Goal: Task Accomplishment & Management: Use online tool/utility

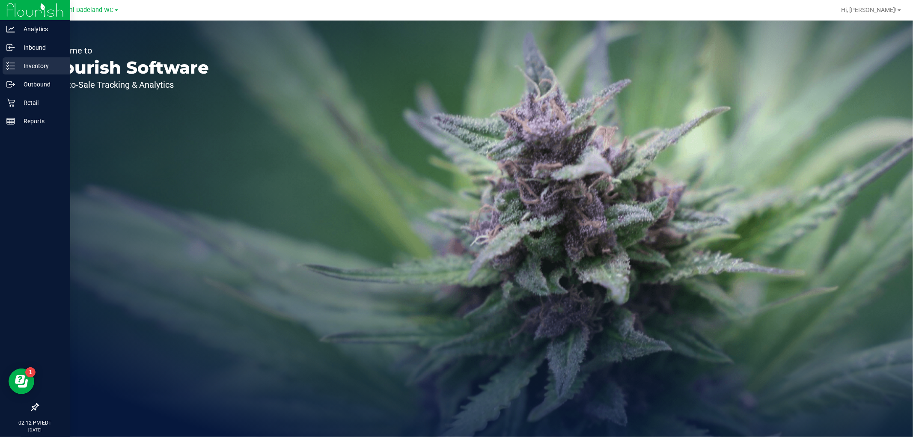
click at [11, 65] on icon at bounding box center [10, 66] width 9 height 9
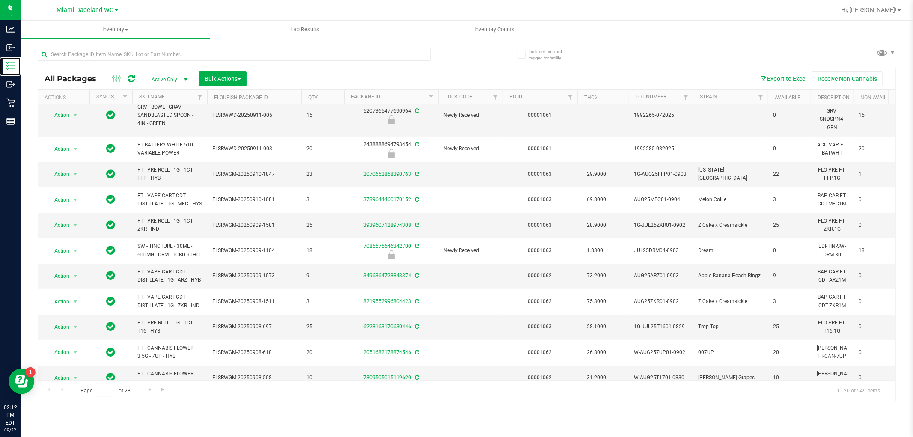
scroll to position [42, 0]
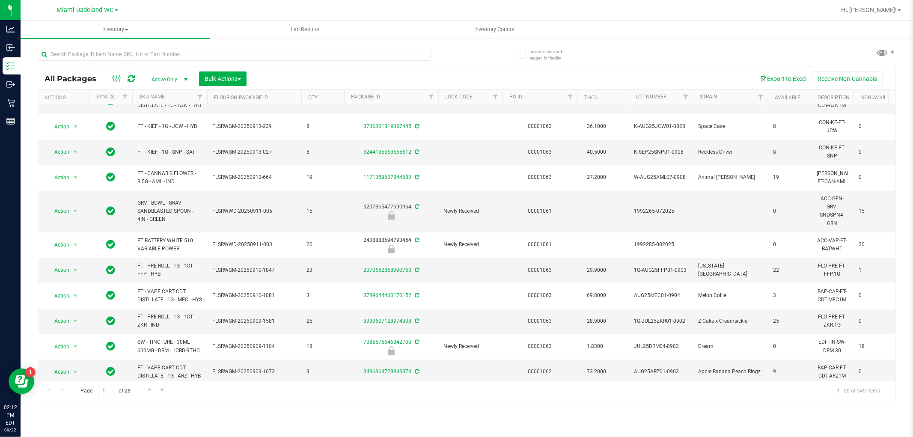
click at [169, 104] on th "SKU Name" at bounding box center [169, 97] width 75 height 15
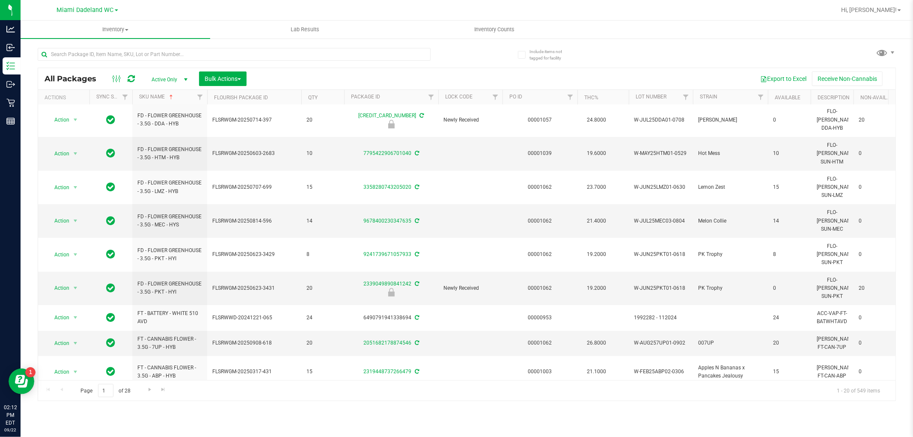
scroll to position [263, 0]
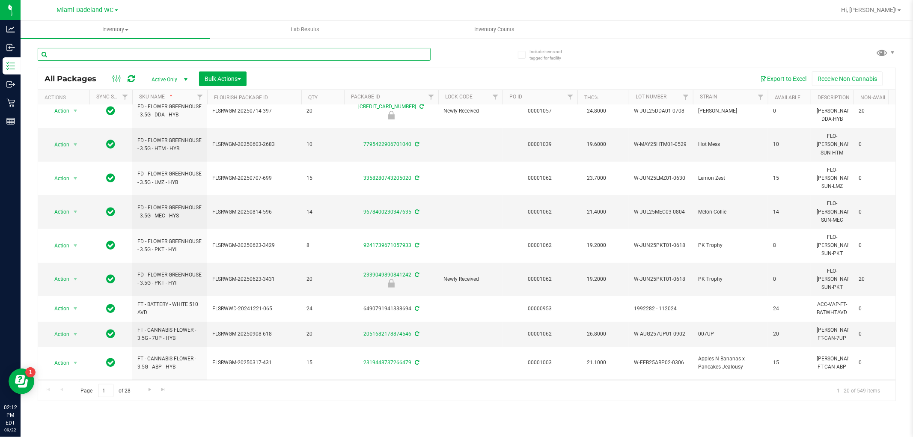
click at [83, 49] on input "text" at bounding box center [234, 54] width 393 height 13
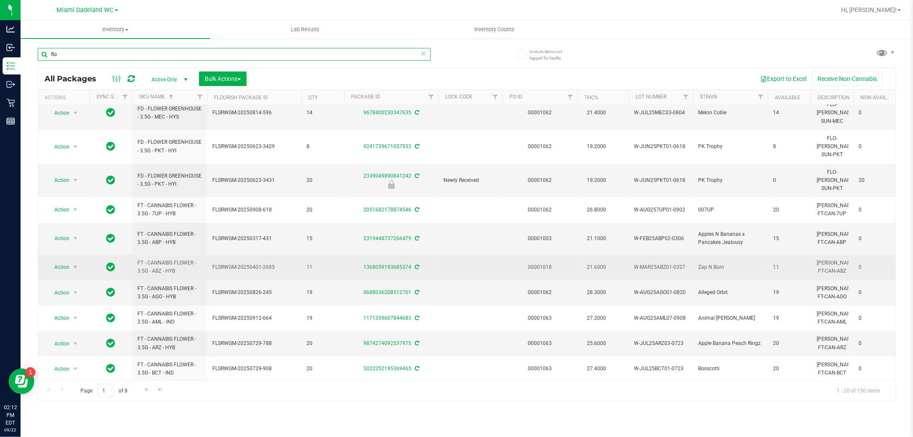
scroll to position [247, 0]
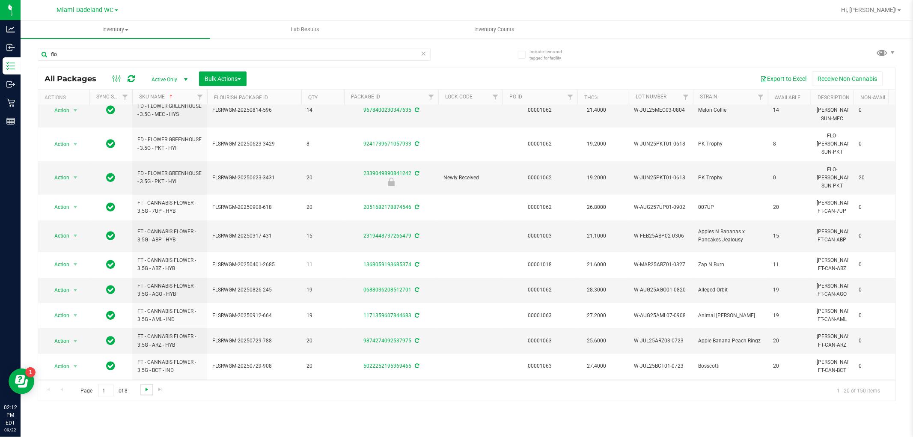
click at [143, 387] on link "Go to the next page" at bounding box center [146, 390] width 12 height 12
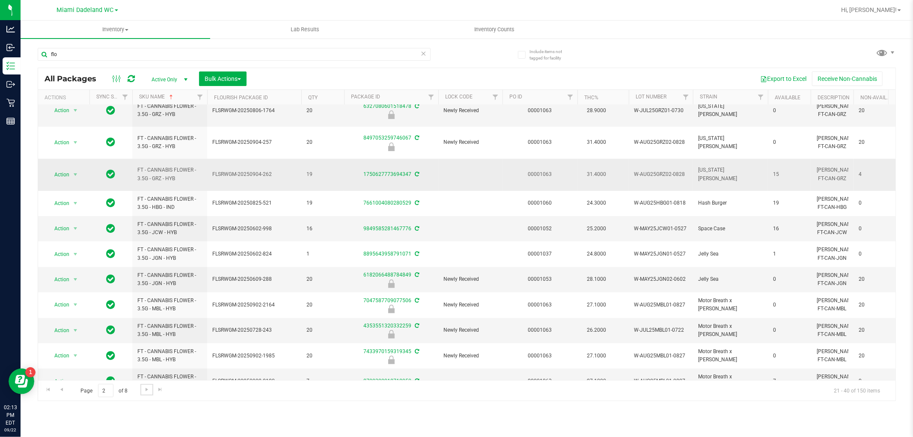
scroll to position [241, 0]
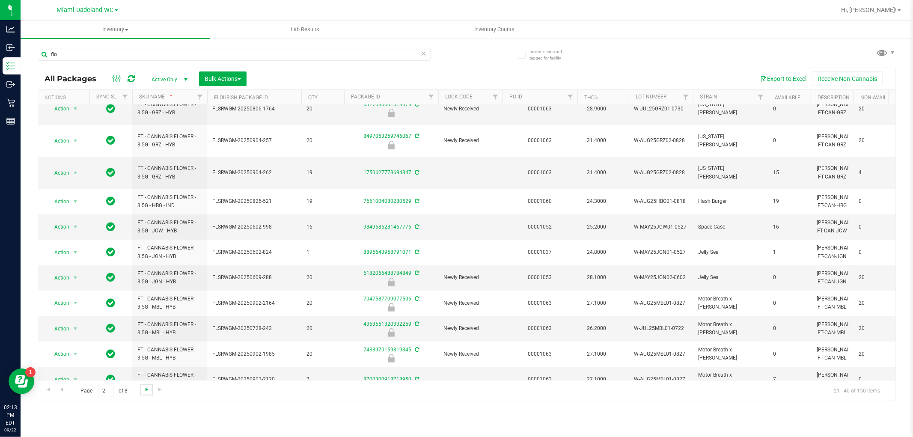
click at [144, 387] on span "Go to the next page" at bounding box center [146, 389] width 7 height 7
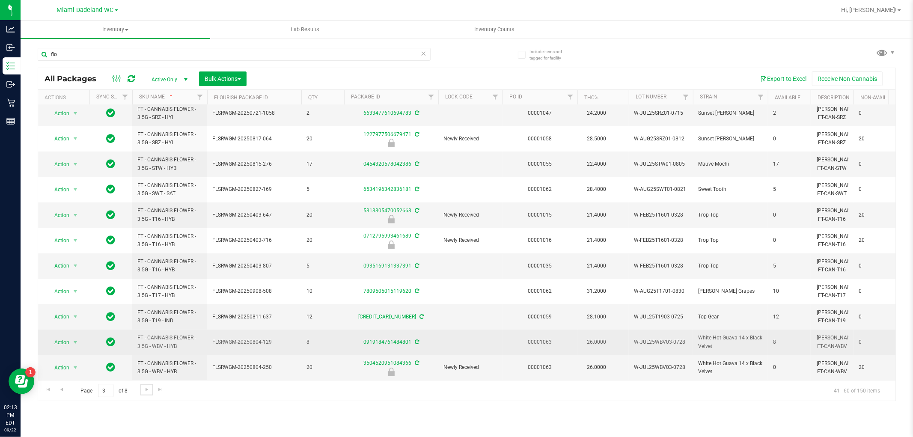
scroll to position [241, 0]
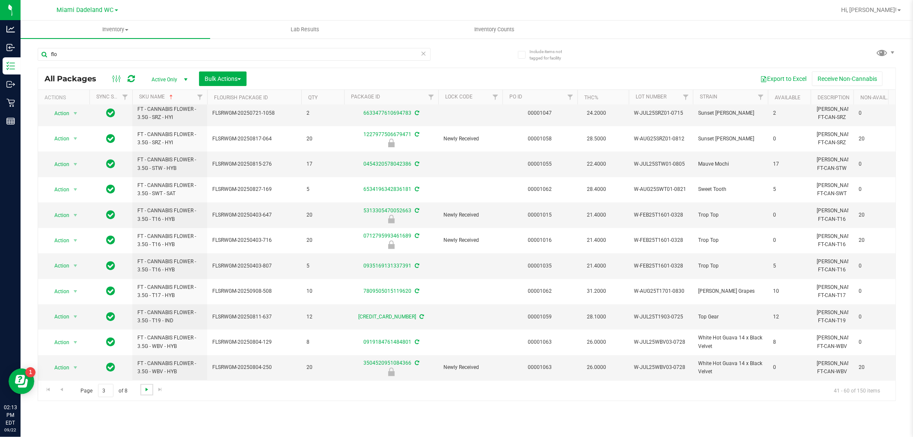
click at [148, 390] on span "Go to the next page" at bounding box center [146, 389] width 7 height 7
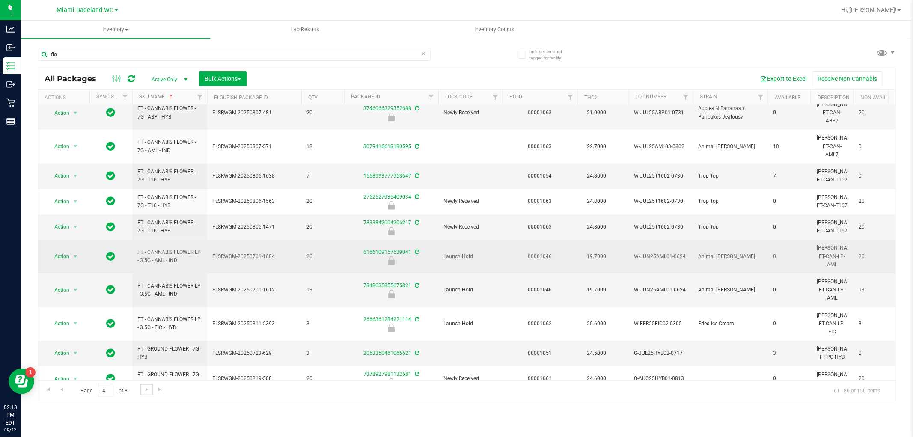
scroll to position [253, 0]
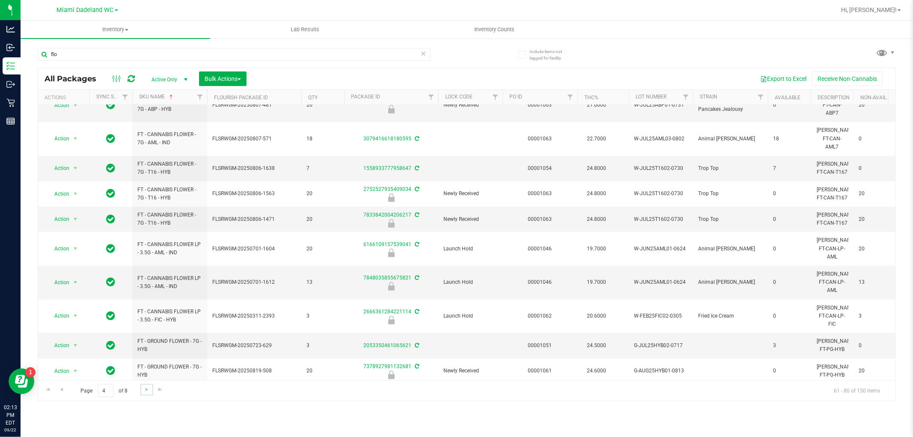
click at [140, 393] on link "Go to the next page" at bounding box center [146, 390] width 12 height 12
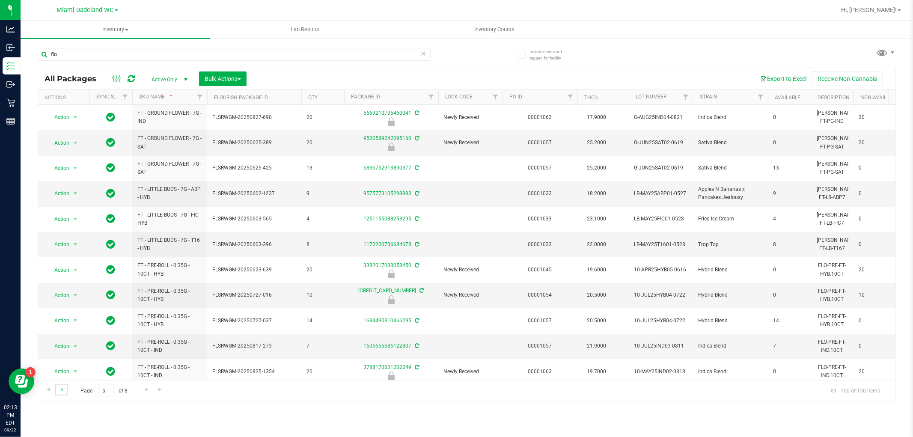
click at [57, 388] on link "Go to the previous page" at bounding box center [61, 390] width 12 height 12
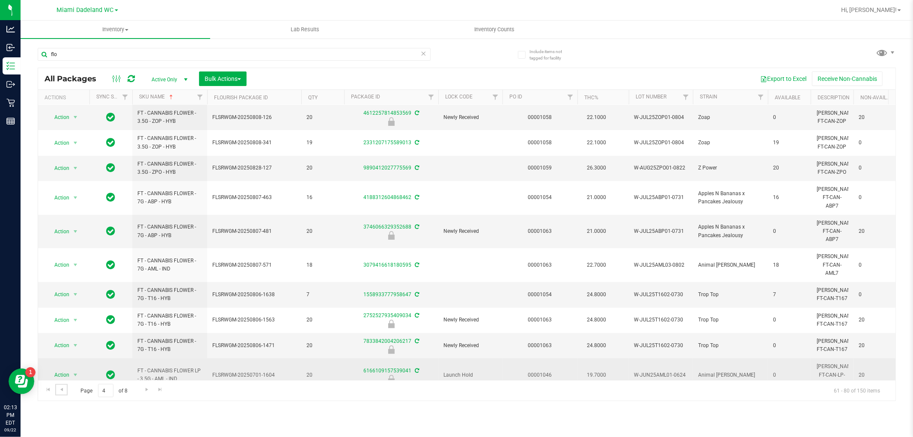
scroll to position [253, 0]
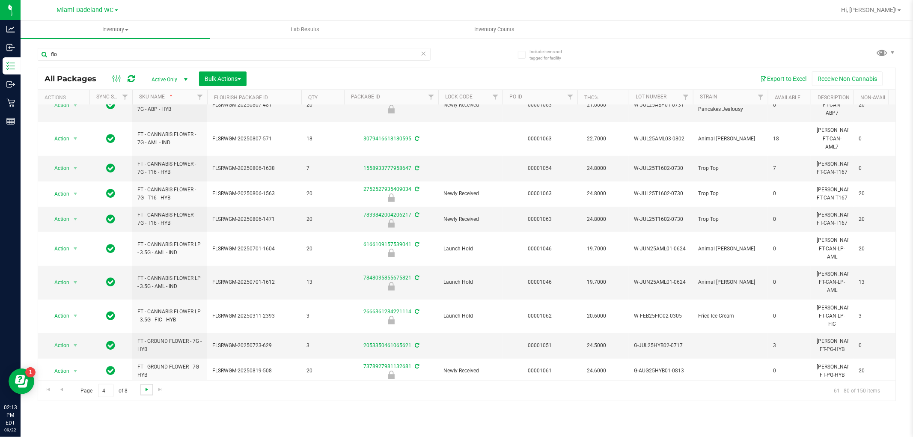
click at [145, 390] on span "Go to the next page" at bounding box center [146, 389] width 7 height 7
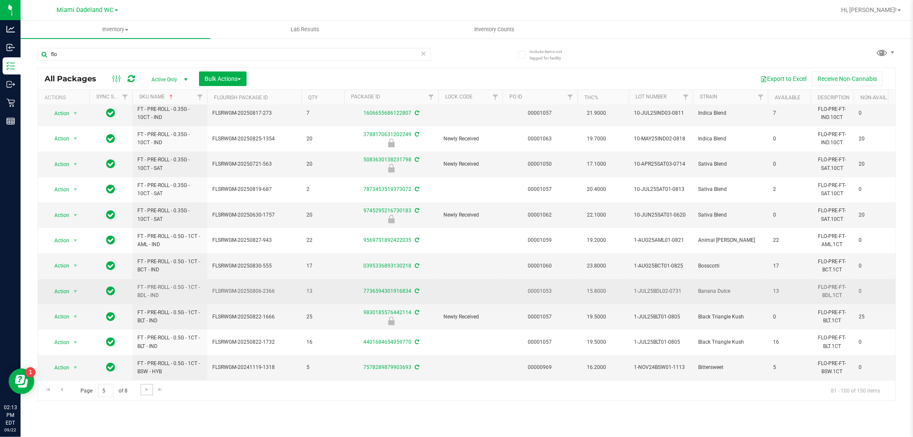
scroll to position [241, 0]
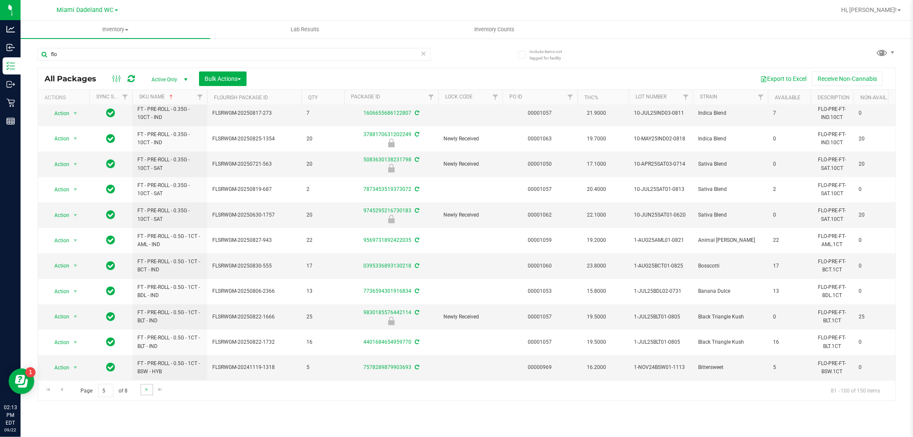
click at [140, 391] on link "Go to the next page" at bounding box center [146, 390] width 12 height 12
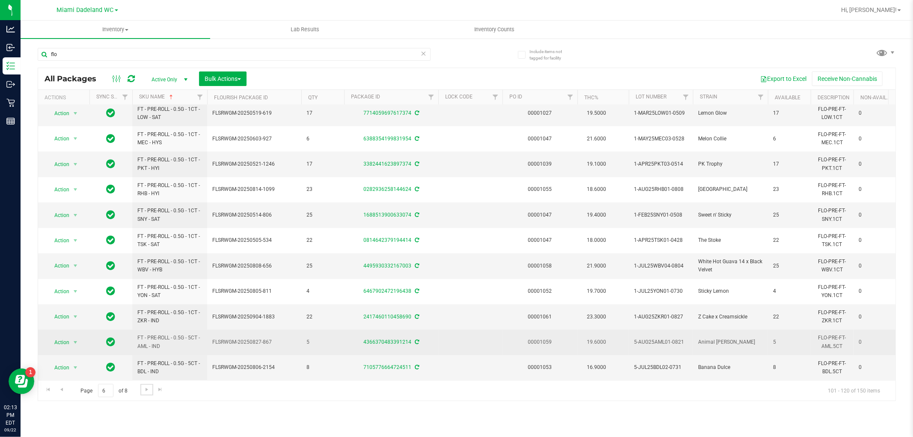
scroll to position [241, 0]
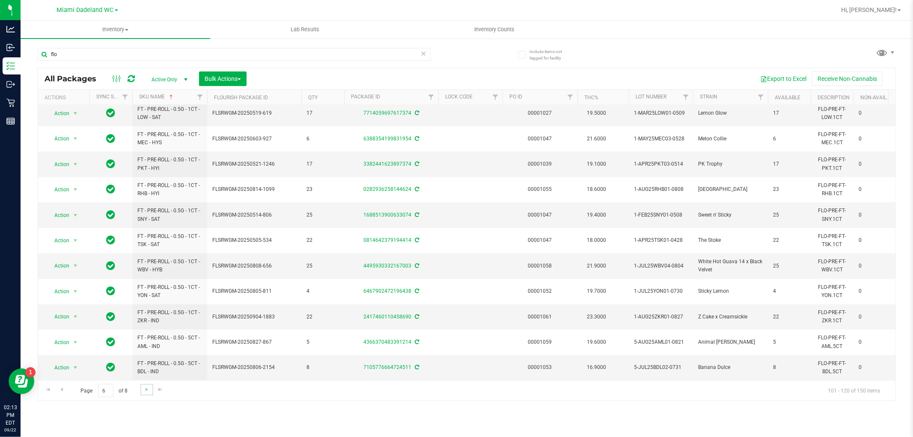
click at [142, 394] on link "Go to the next page" at bounding box center [146, 390] width 12 height 12
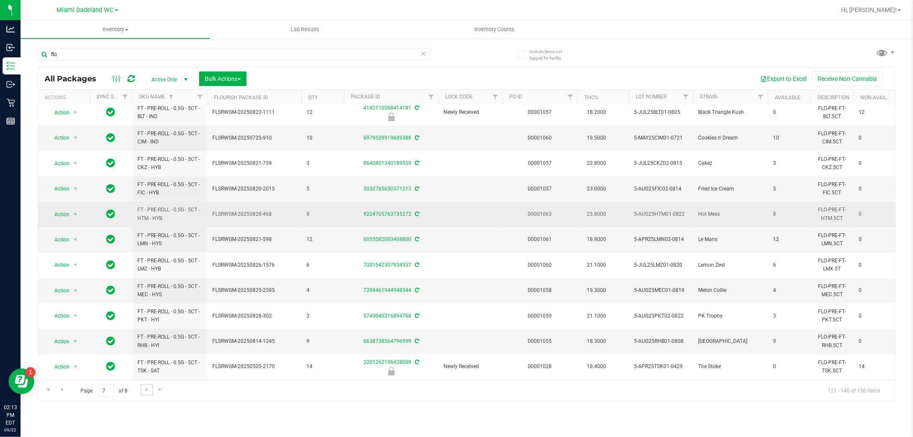
scroll to position [241, 0]
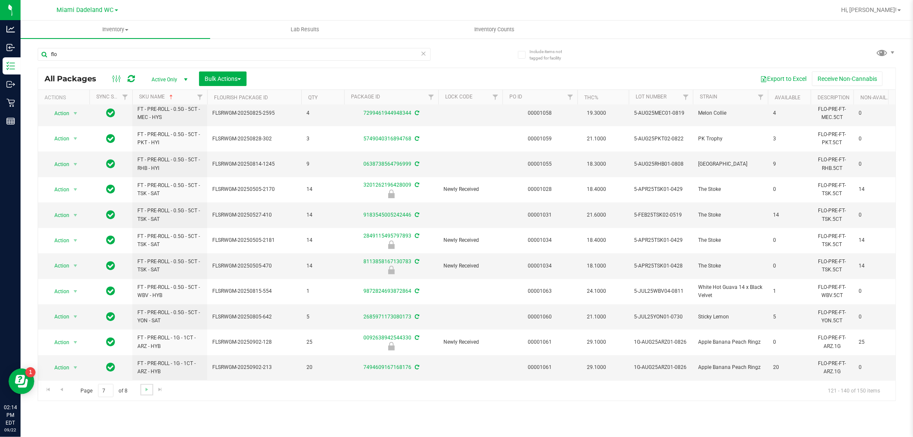
click at [143, 395] on link "Go to the next page" at bounding box center [146, 390] width 12 height 12
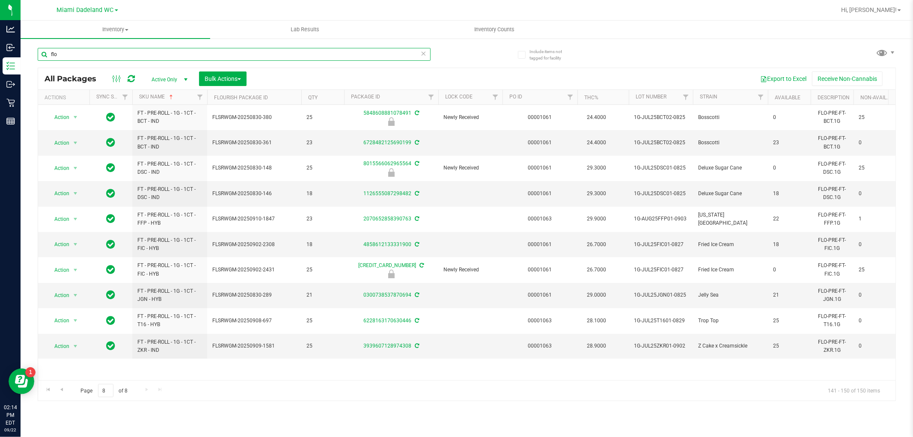
click at [176, 53] on input "flo" at bounding box center [234, 54] width 393 height 13
type input "edi"
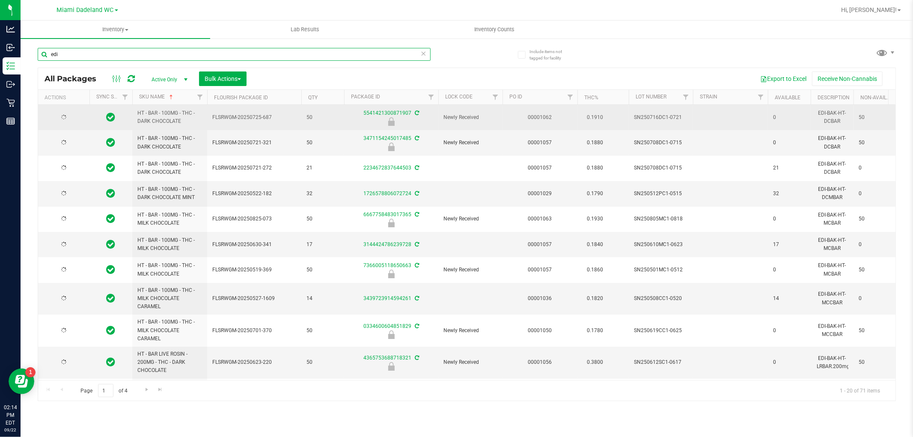
type input "2026-01-26"
type input "2026-01-18"
type input "2025-11-22"
type input "2026-02-15"
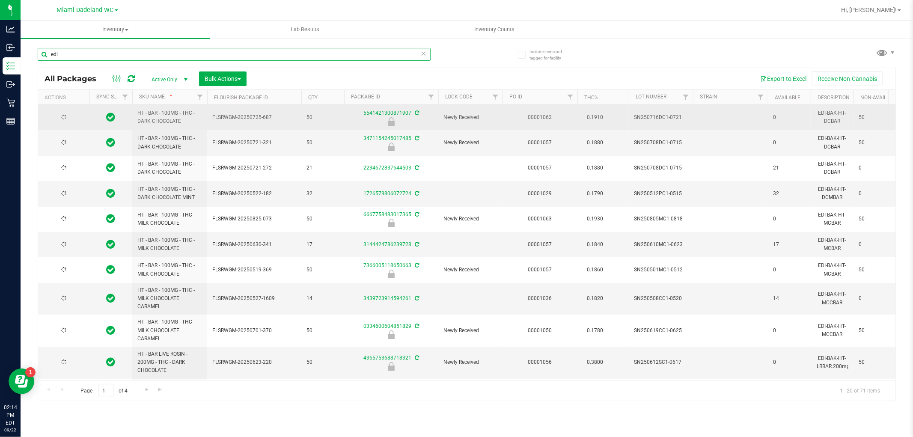
type input "2025-12-21"
type input "2025-11-11"
type input "2025-11-18"
type input "2025-12-30"
type input "2025-12-23"
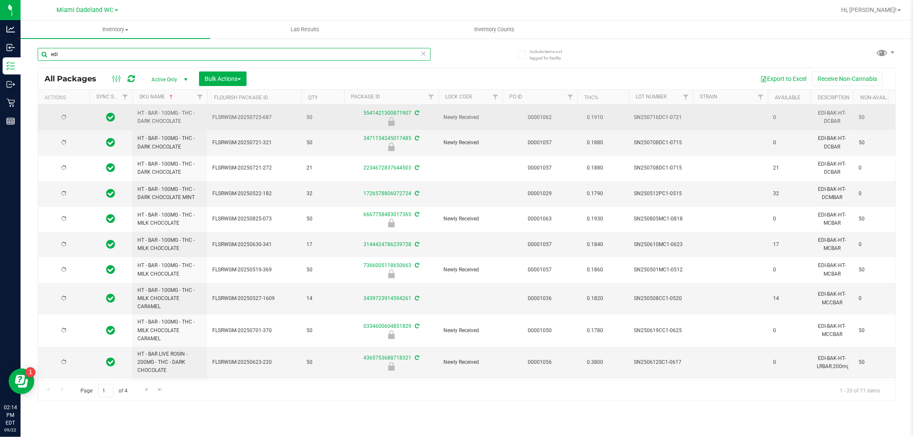
type input "2025-12-23"
type input "2026-02-21"
type input "2026-02-23"
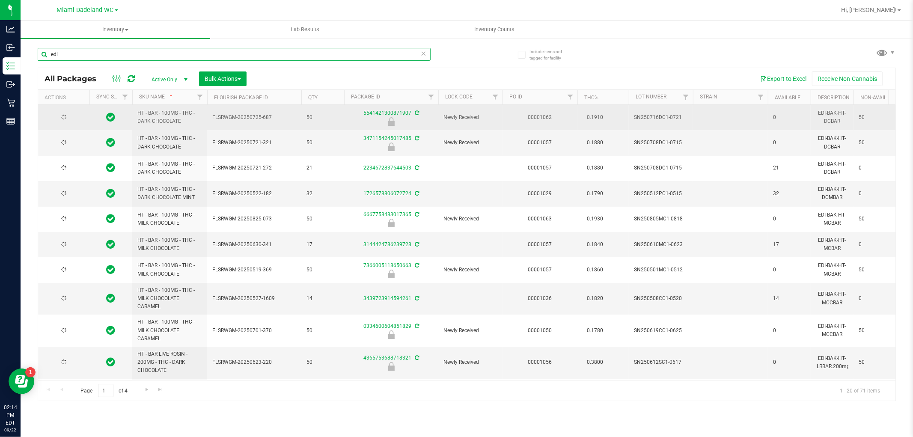
type input "2026-02-17"
type input "2026-02-10"
type input "2026-01-18"
type input "2025-12-16"
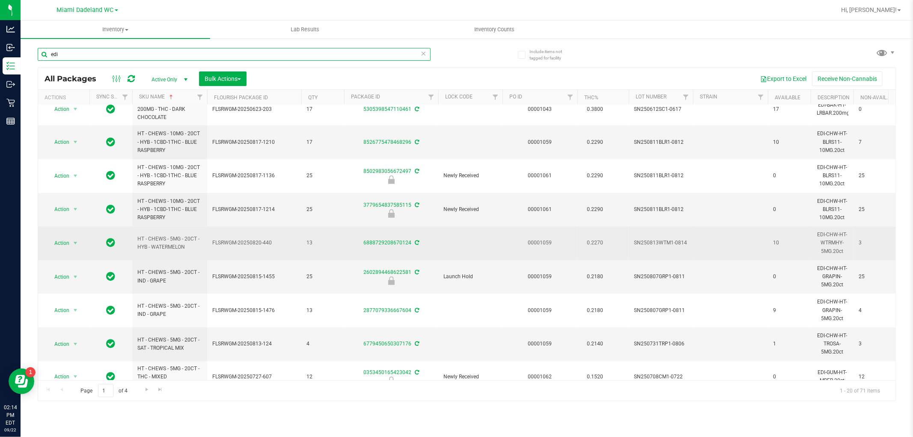
scroll to position [325, 0]
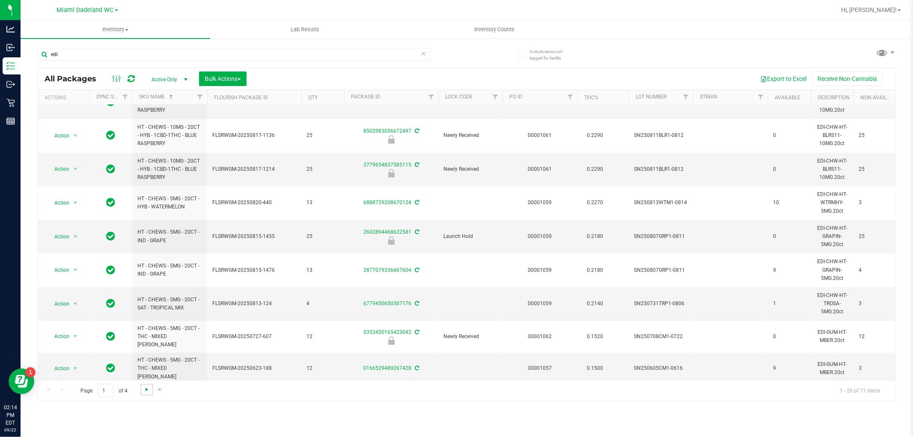
click at [145, 389] on span "Go to the next page" at bounding box center [146, 389] width 7 height 7
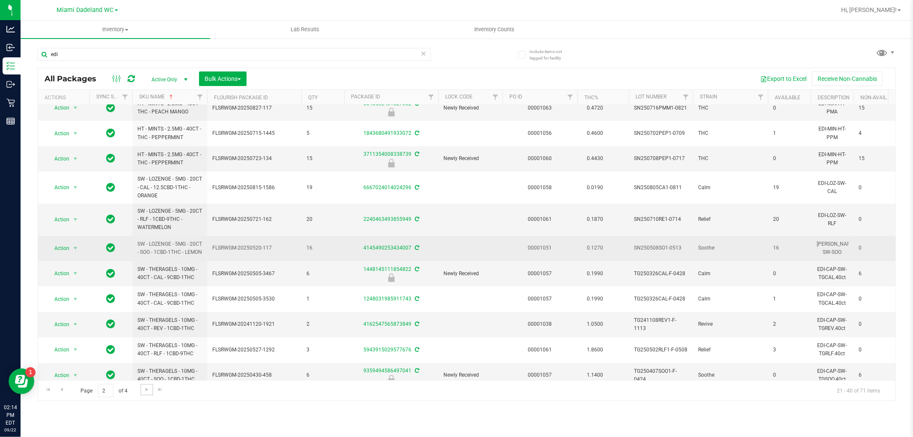
scroll to position [260, 0]
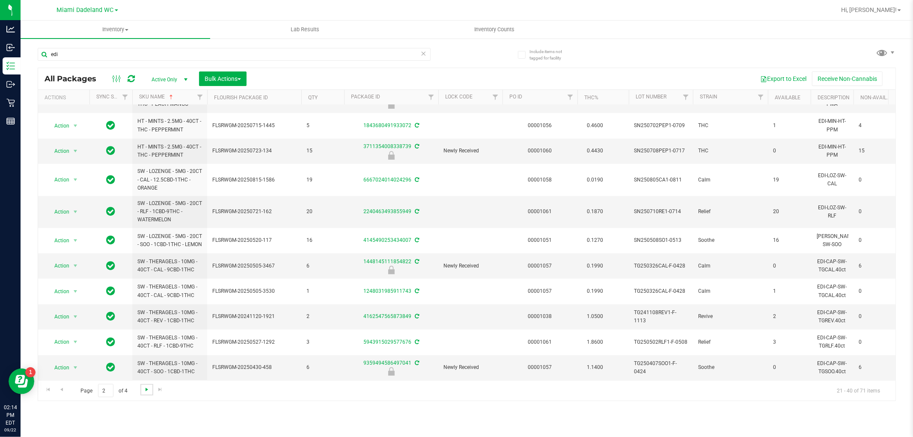
click at [146, 391] on span "Go to the next page" at bounding box center [146, 389] width 7 height 7
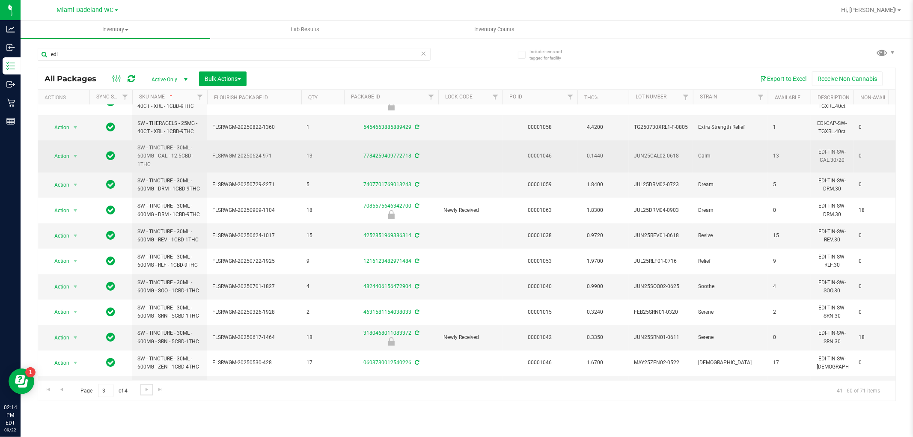
scroll to position [255, 0]
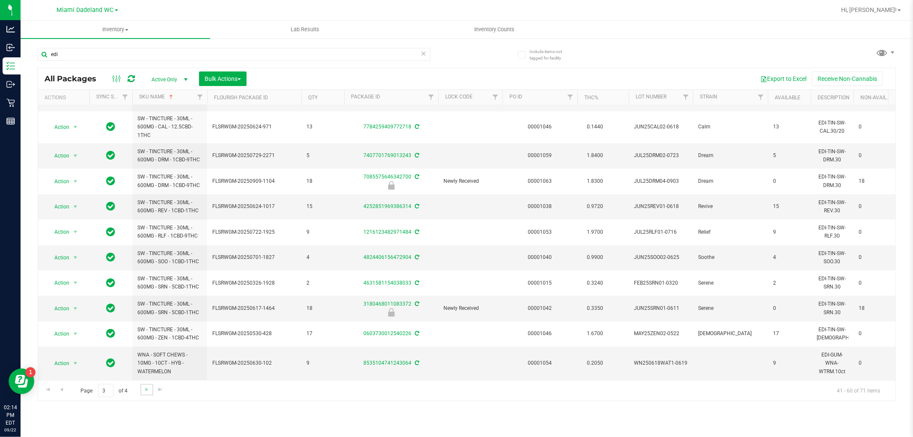
click at [142, 393] on link "Go to the next page" at bounding box center [146, 390] width 12 height 12
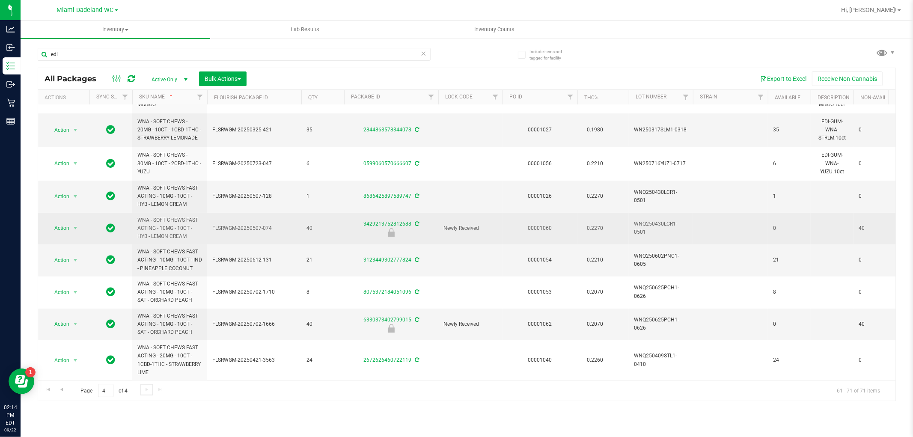
scroll to position [100, 0]
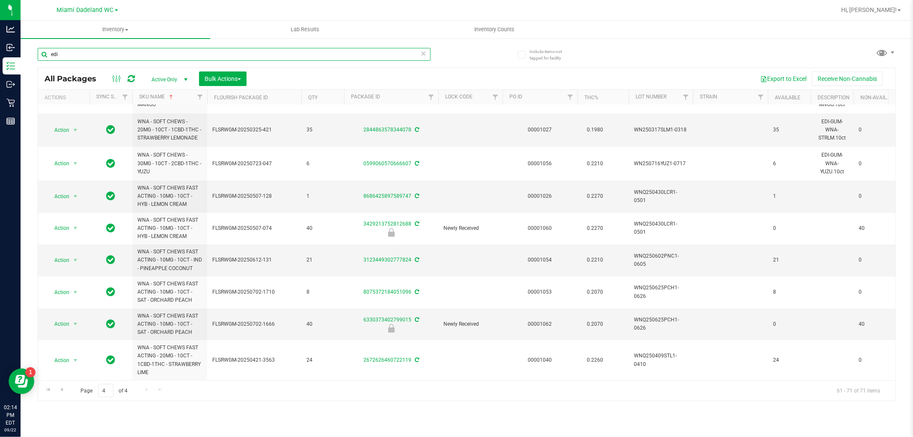
click at [163, 51] on input "edi" at bounding box center [234, 54] width 393 height 13
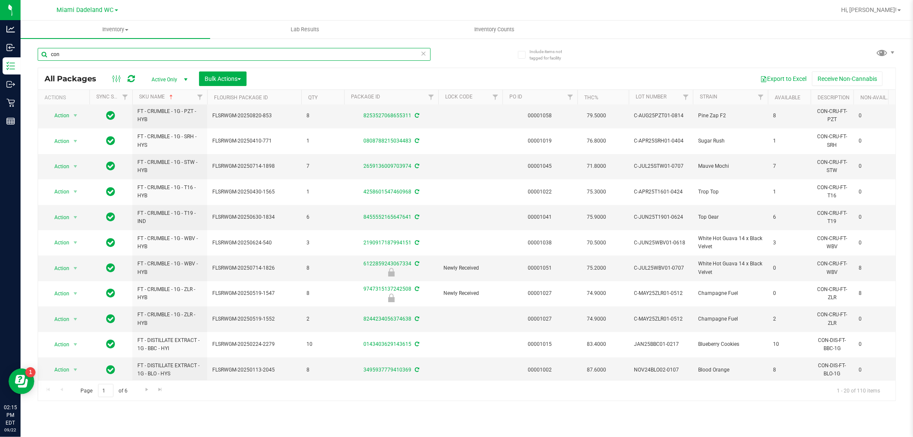
scroll to position [241, 0]
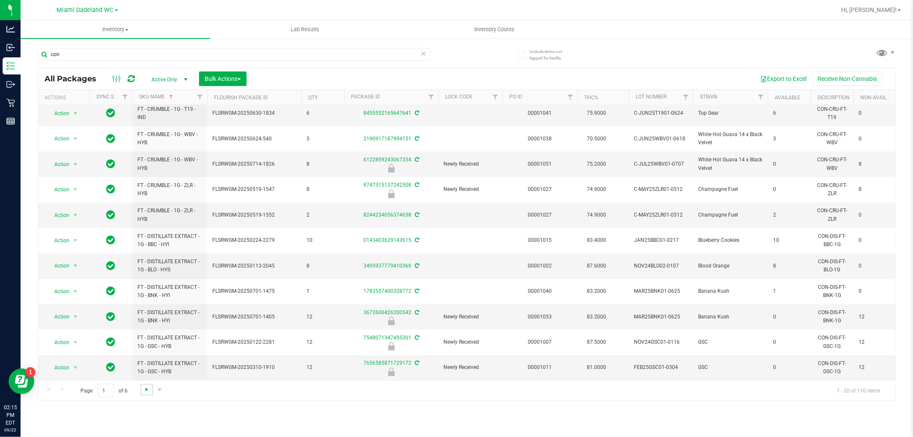
click at [146, 391] on span "Go to the next page" at bounding box center [146, 389] width 7 height 7
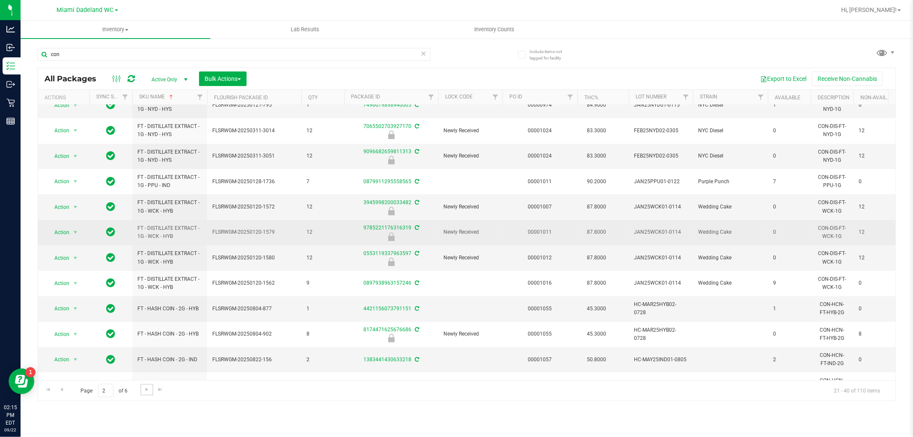
scroll to position [241, 0]
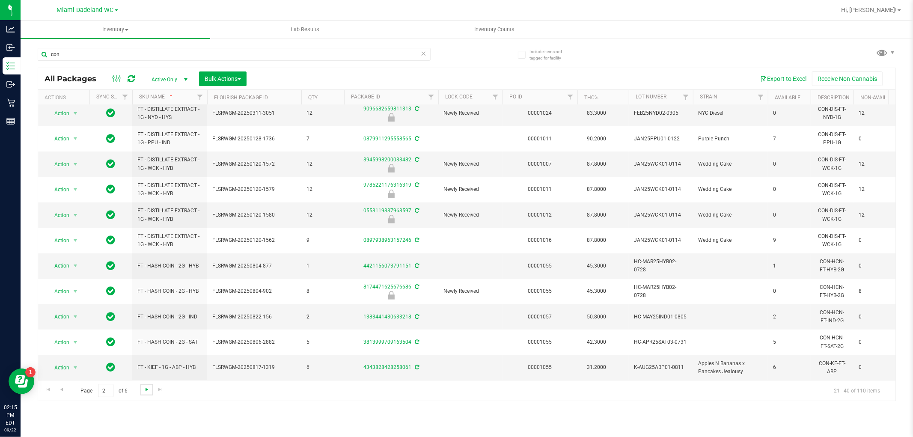
click at [146, 387] on span "Go to the next page" at bounding box center [146, 389] width 7 height 7
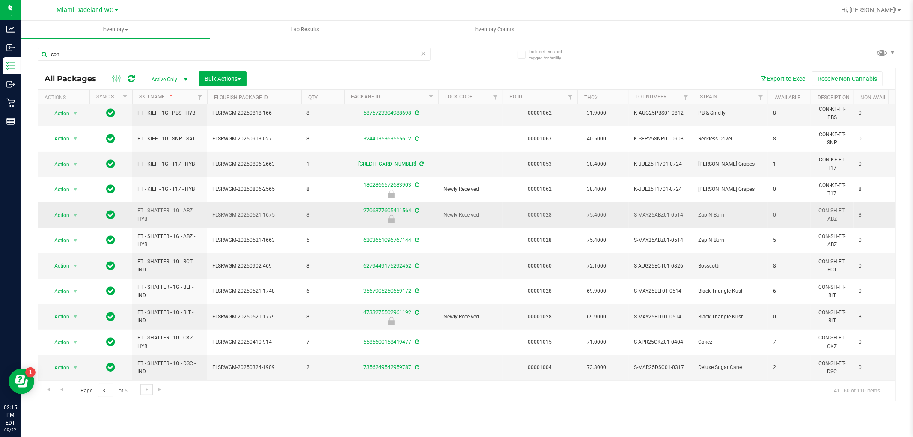
scroll to position [241, 0]
click at [149, 387] on span "Go to the next page" at bounding box center [146, 389] width 7 height 7
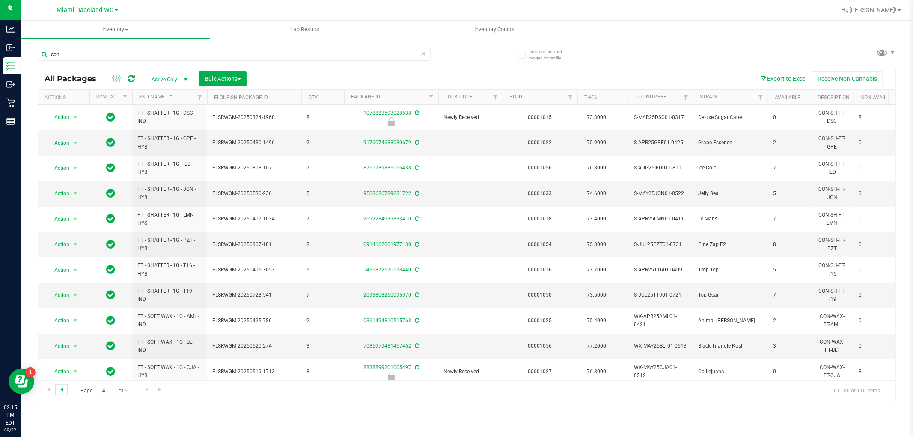
click at [60, 390] on span "Go to the previous page" at bounding box center [61, 389] width 7 height 7
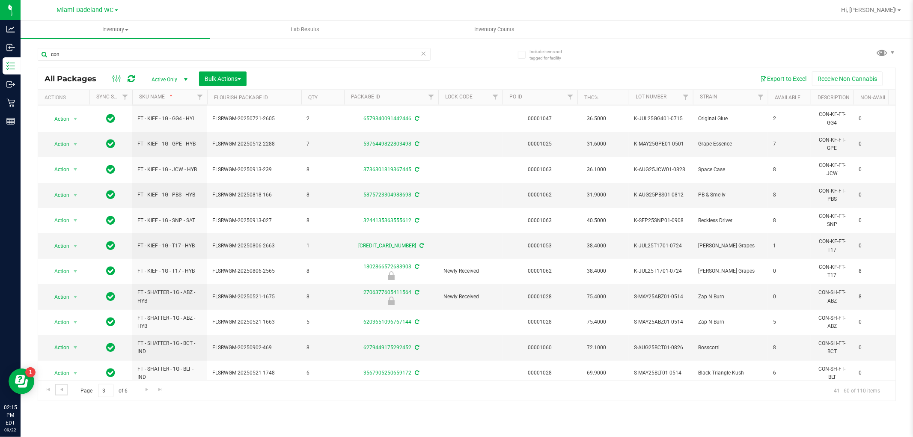
scroll to position [241, 0]
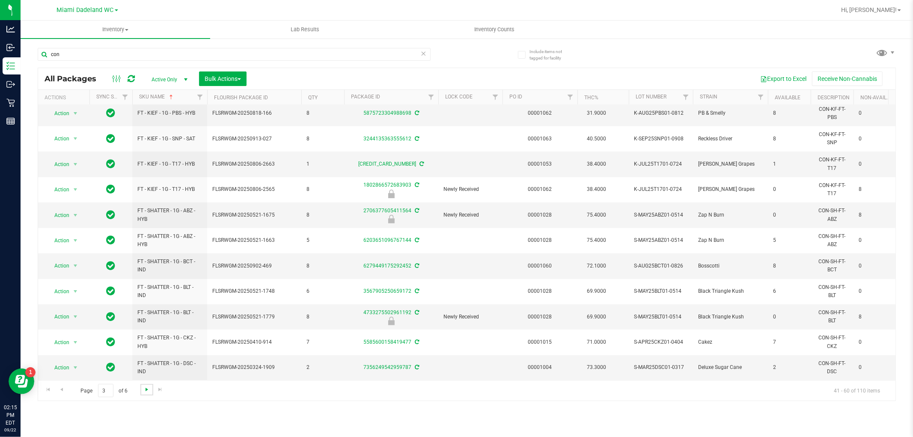
click at [146, 390] on span "Go to the next page" at bounding box center [146, 389] width 7 height 7
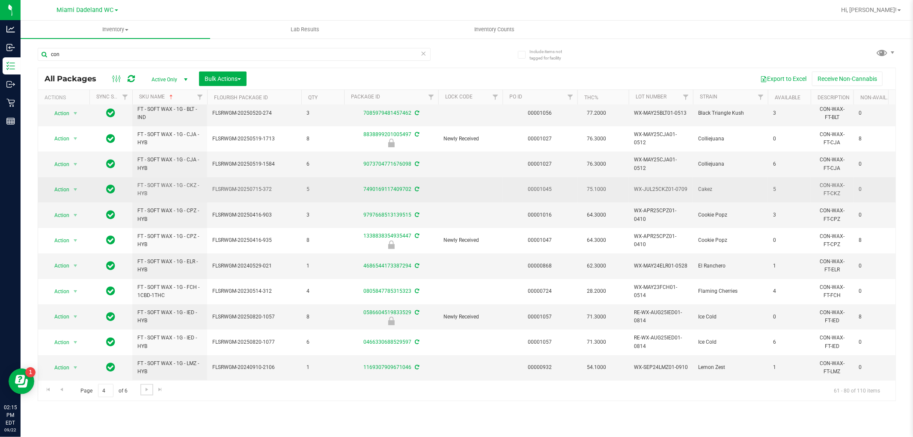
scroll to position [241, 0]
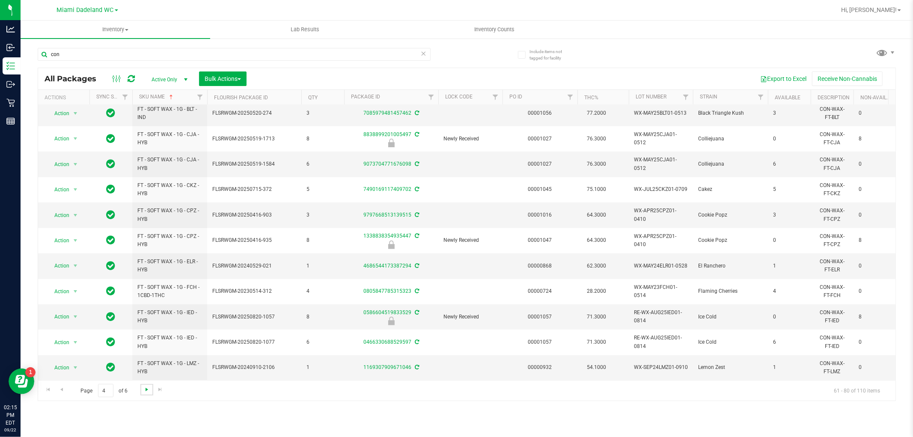
click at [144, 392] on span "Go to the next page" at bounding box center [146, 389] width 7 height 7
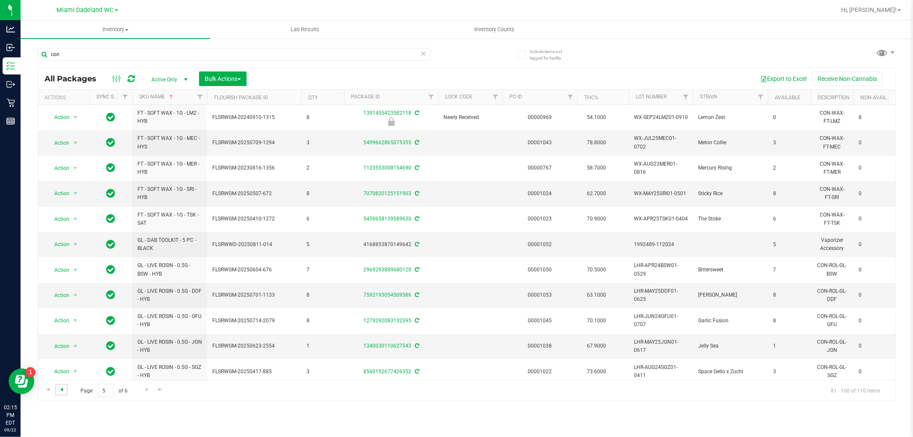
click at [62, 390] on span "Go to the previous page" at bounding box center [61, 389] width 7 height 7
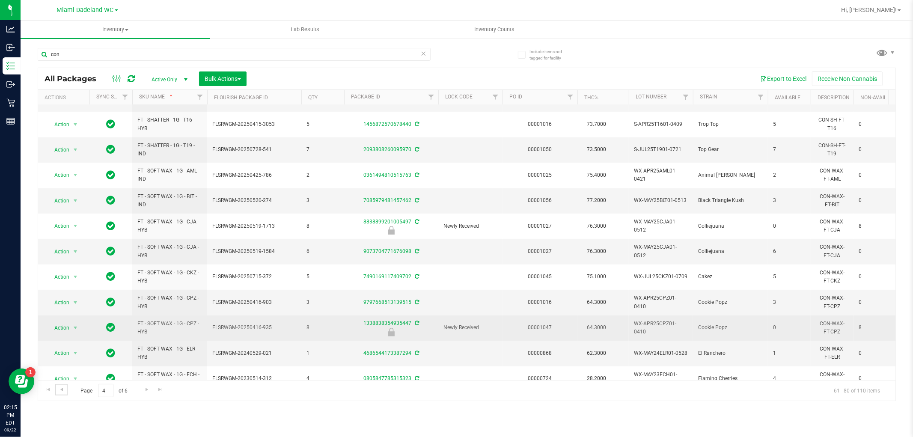
scroll to position [241, 0]
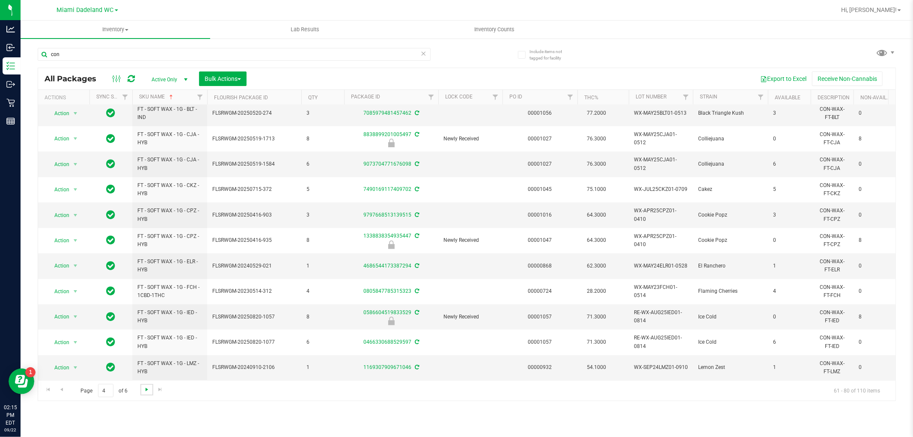
click at [148, 392] on span "Go to the next page" at bounding box center [146, 389] width 7 height 7
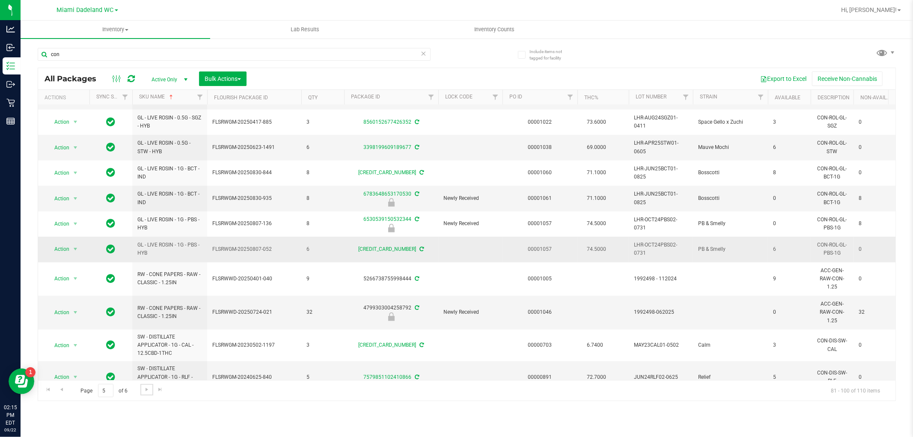
scroll to position [270, 0]
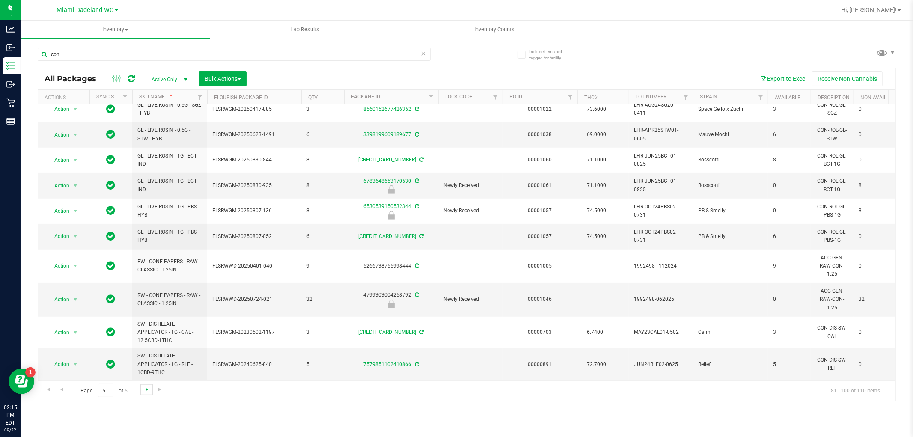
click at [146, 389] on span "Go to the next page" at bounding box center [146, 389] width 7 height 7
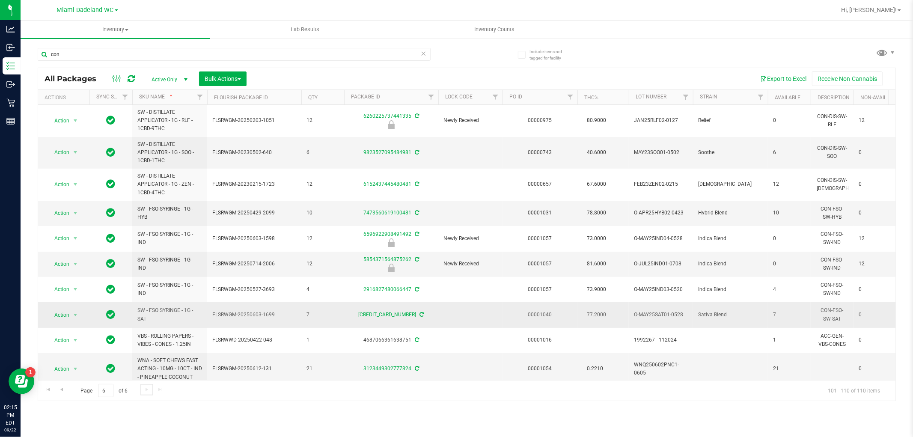
scroll to position [12, 0]
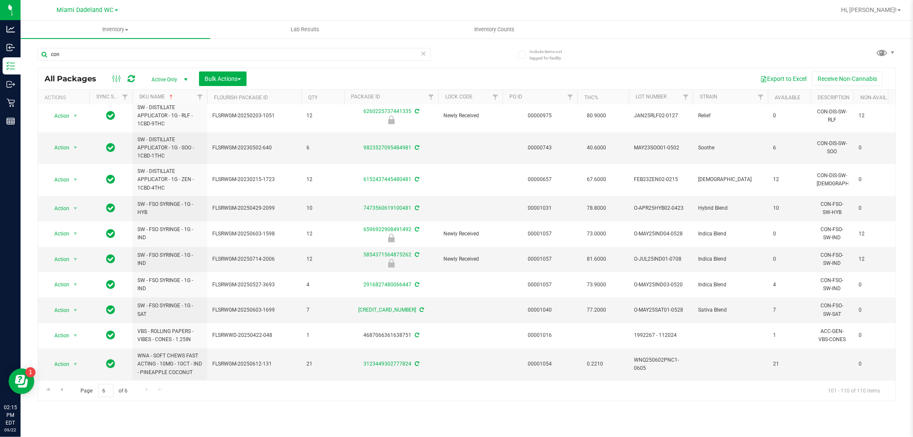
click at [122, 47] on div "con" at bounding box center [252, 53] width 429 height 27
click at [128, 56] on input "con" at bounding box center [234, 54] width 393 height 13
click at [129, 56] on input "con" at bounding box center [234, 54] width 393 height 13
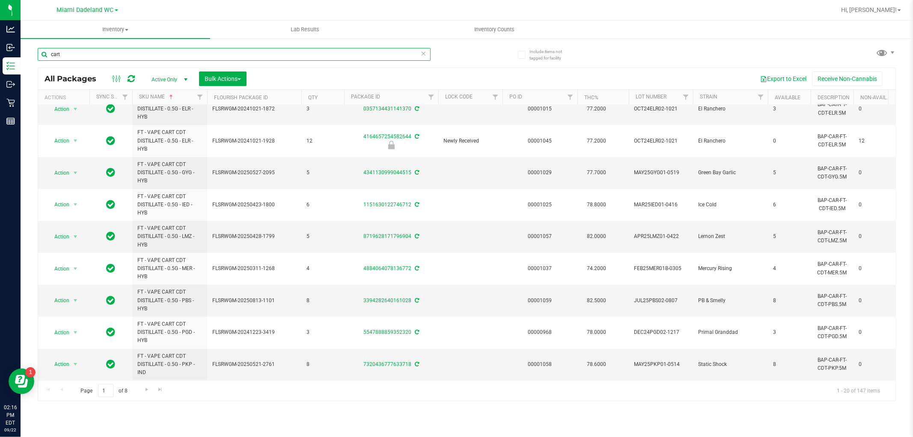
scroll to position [370, 0]
click at [149, 392] on span "Go to the next page" at bounding box center [146, 389] width 7 height 7
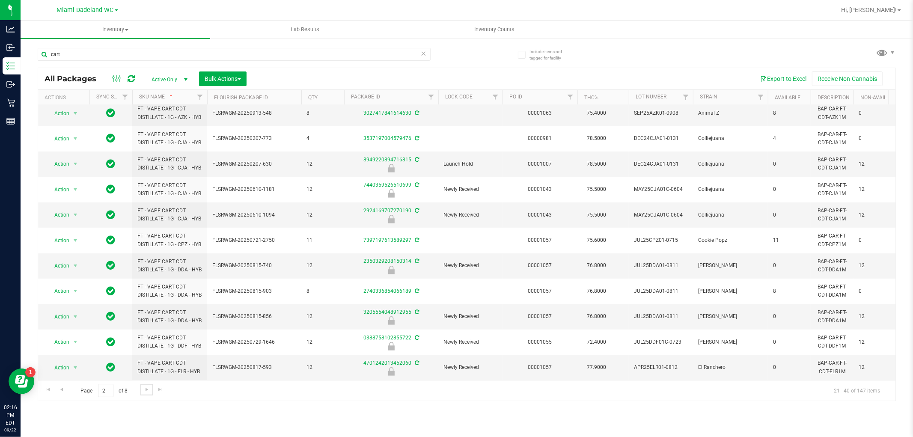
scroll to position [314, 0]
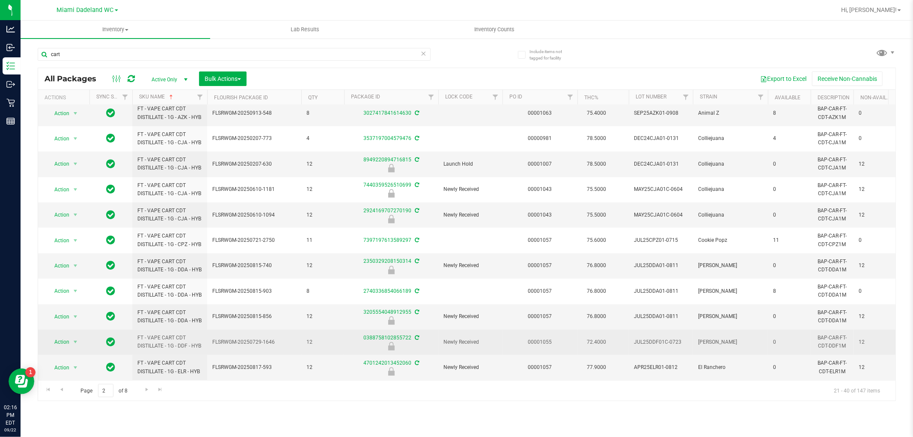
click at [206, 333] on td "FT - VAPE CART CDT DISTILLATE - 1G - DDF - HYB" at bounding box center [169, 342] width 75 height 25
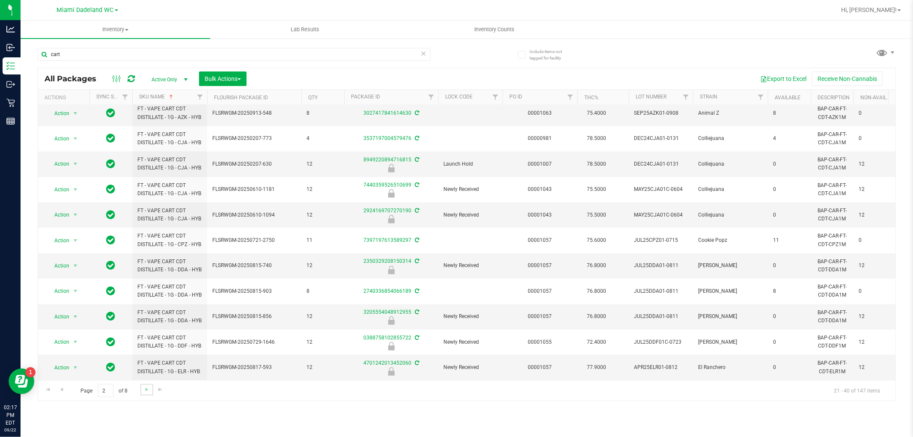
click at [150, 389] on link "Go to the next page" at bounding box center [146, 390] width 12 height 12
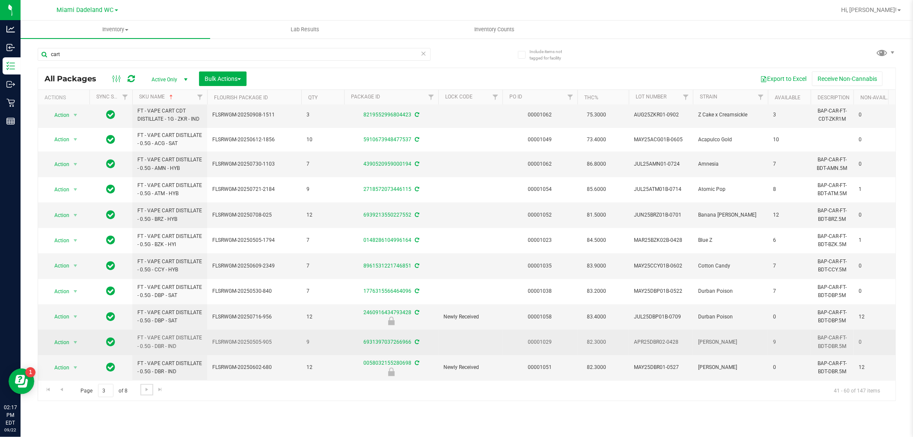
scroll to position [271, 0]
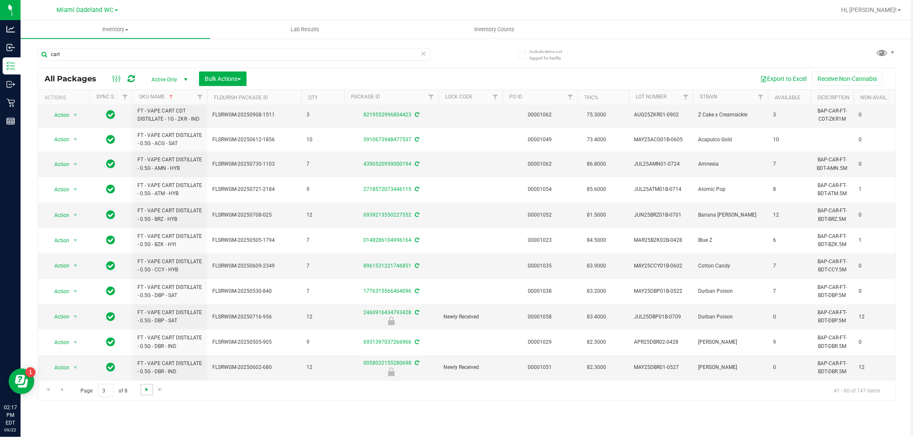
click at [147, 390] on span "Go to the next page" at bounding box center [146, 389] width 7 height 7
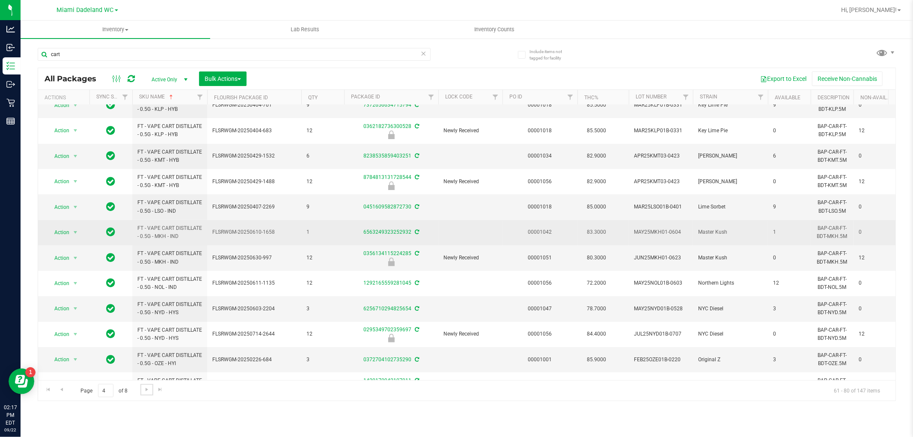
scroll to position [241, 0]
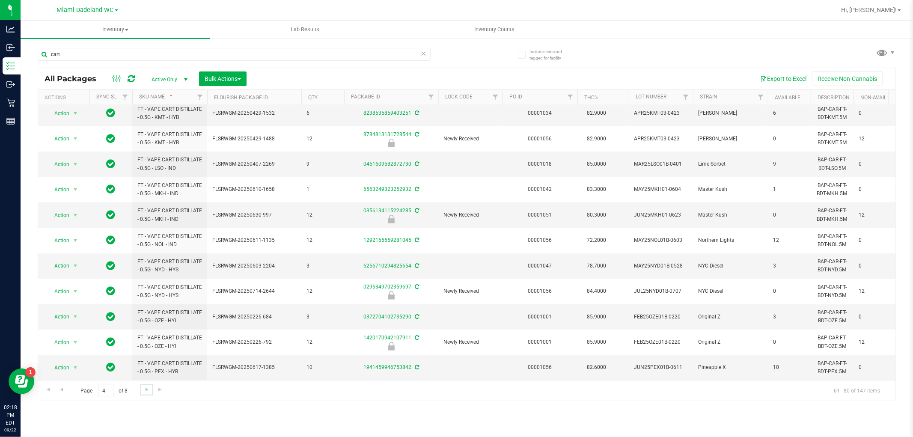
click at [146, 395] on link "Go to the next page" at bounding box center [146, 390] width 12 height 12
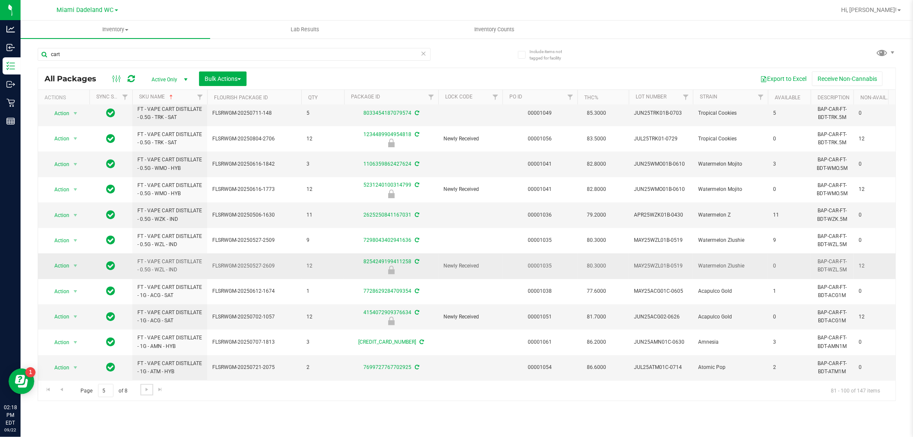
scroll to position [257, 0]
click at [144, 387] on span "Go to the next page" at bounding box center [146, 389] width 7 height 7
click at [148, 392] on span "Go to the next page" at bounding box center [146, 389] width 7 height 7
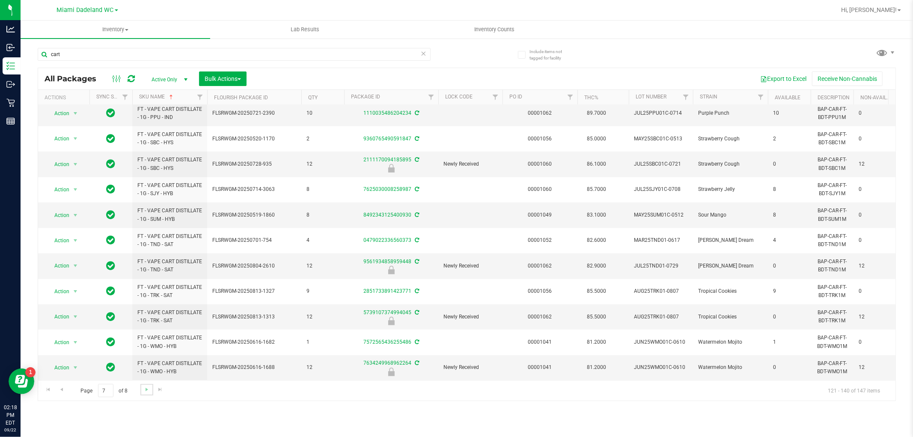
click at [147, 394] on link "Go to the next page" at bounding box center [146, 390] width 12 height 12
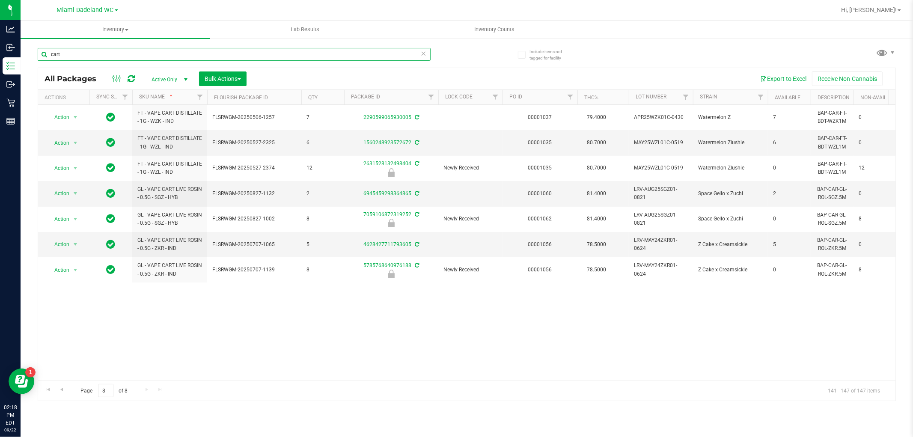
click at [174, 51] on input "cart" at bounding box center [234, 54] width 393 height 13
type input ".3g"
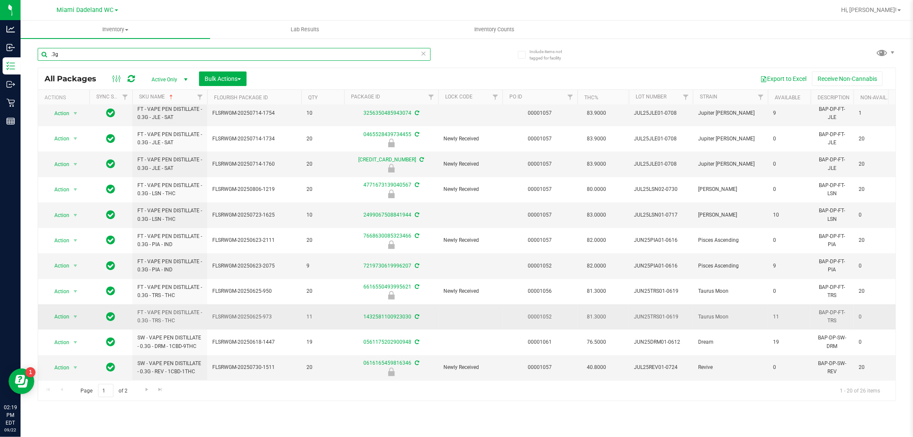
scroll to position [241, 0]
click at [145, 389] on span "Go to the next page" at bounding box center [146, 389] width 7 height 7
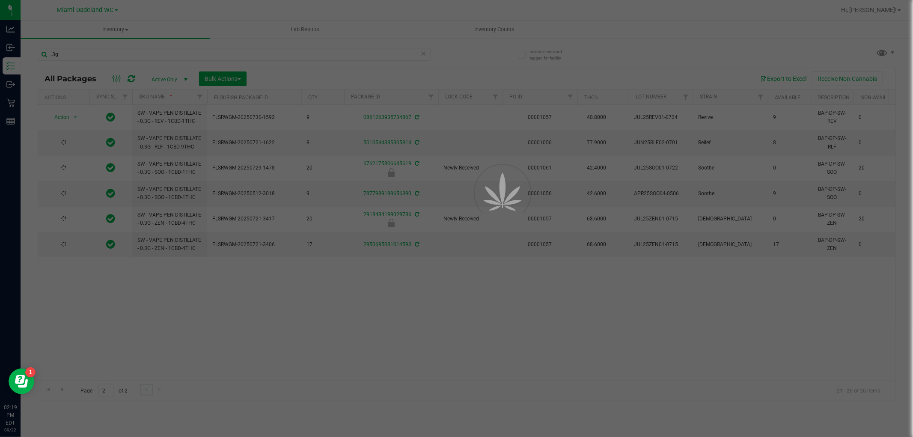
scroll to position [0, 0]
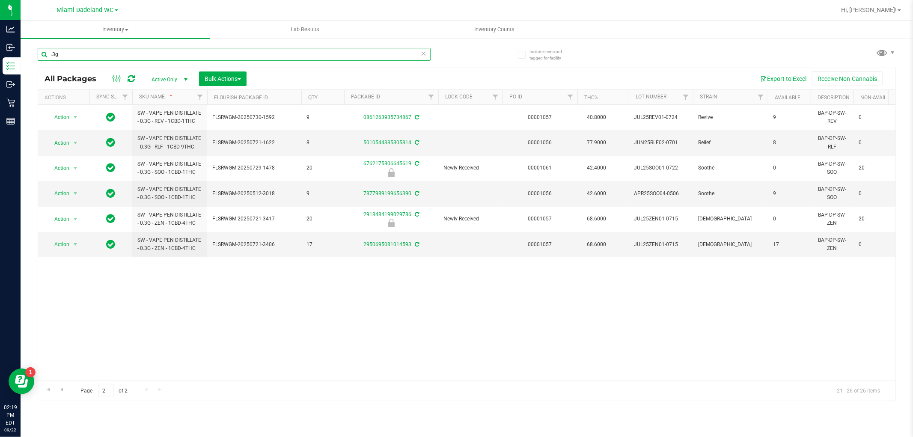
click at [156, 57] on input ".3g" at bounding box center [234, 54] width 393 height 13
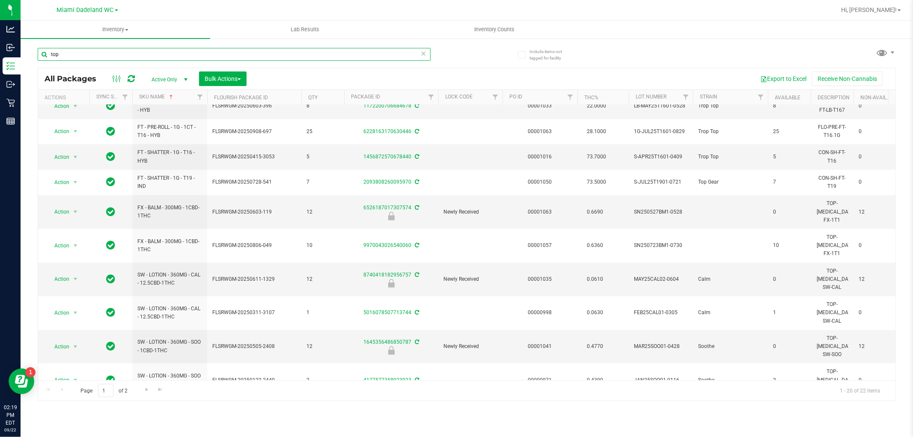
scroll to position [241, 0]
click at [144, 392] on span "Go to the next page" at bounding box center [146, 389] width 7 height 7
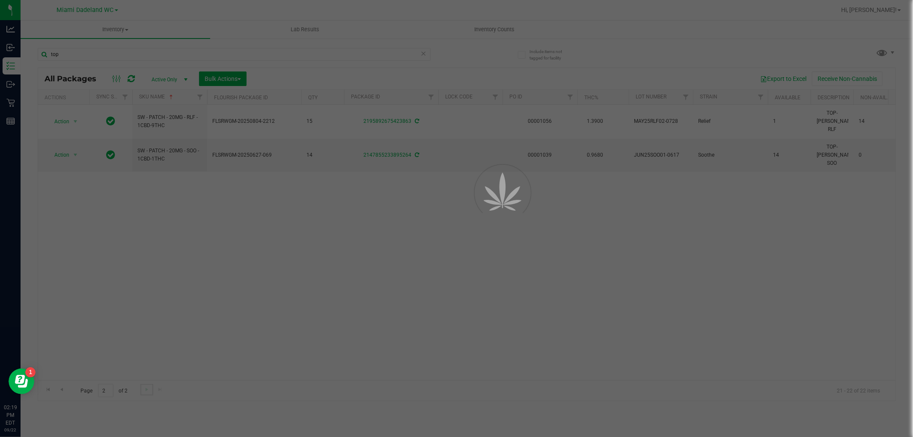
scroll to position [0, 0]
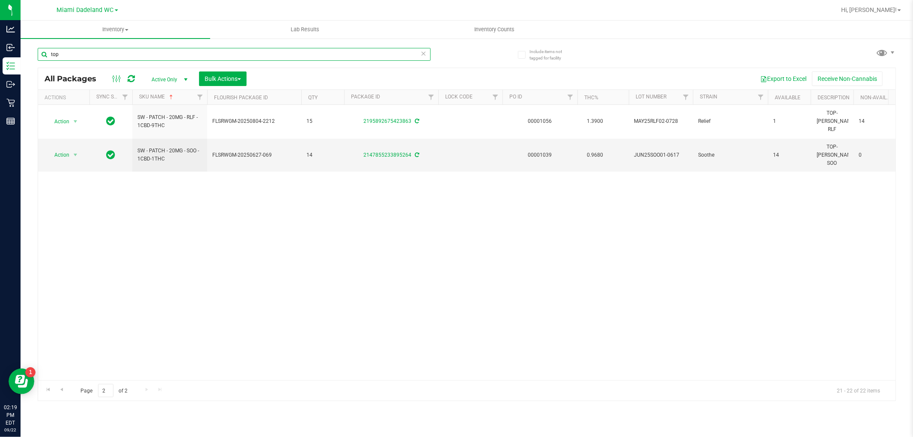
click at [193, 53] on input "top" at bounding box center [234, 54] width 393 height 13
type input "acc"
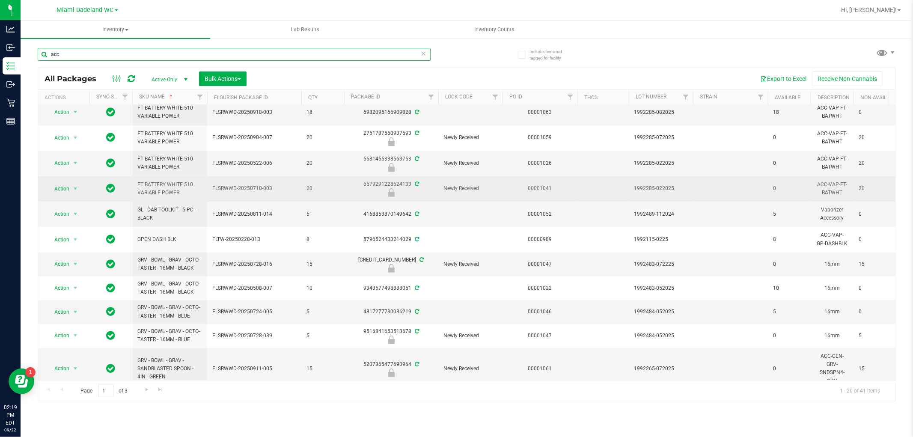
scroll to position [275, 0]
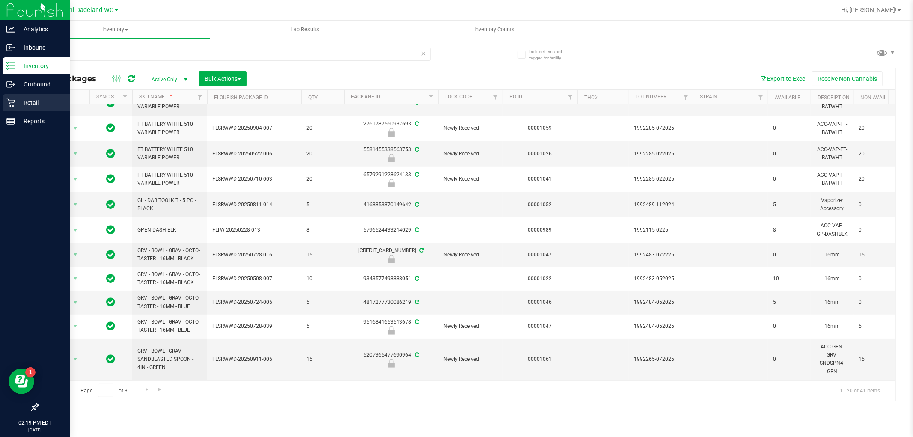
click at [21, 100] on p "Retail" at bounding box center [40, 103] width 51 height 10
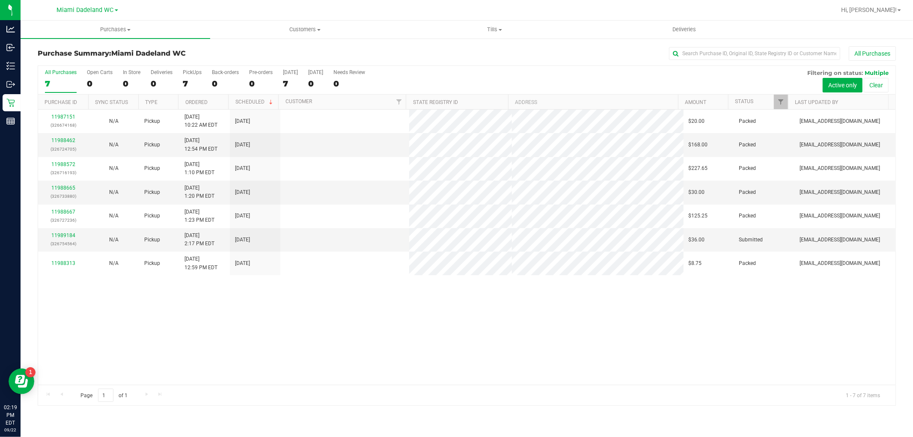
click at [59, 237] on link "11989184" at bounding box center [63, 235] width 24 height 6
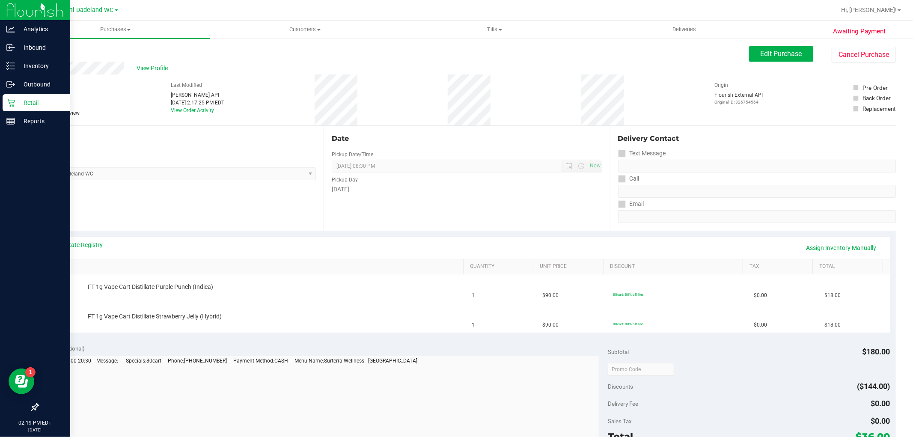
click at [21, 101] on p "Retail" at bounding box center [40, 103] width 51 height 10
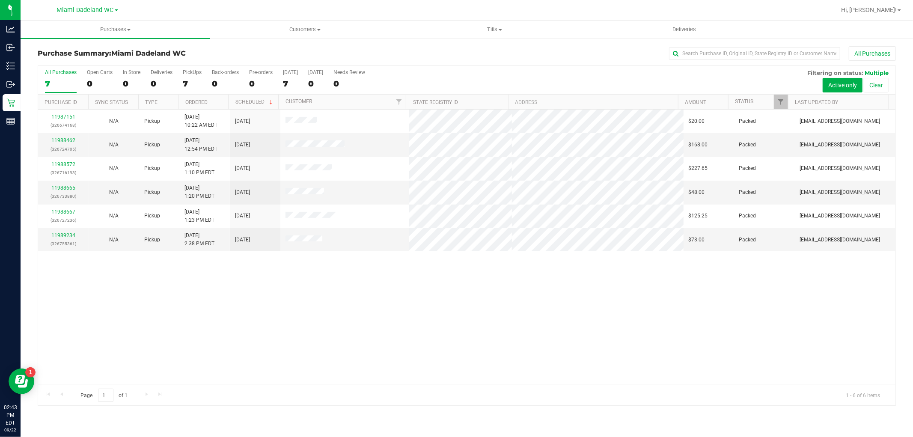
click at [211, 307] on div "11987151 (326674168) N/A Pickup 9/22/2025 10:22 AM EDT 9/22/2025 $20.00 Packed …" at bounding box center [466, 247] width 857 height 275
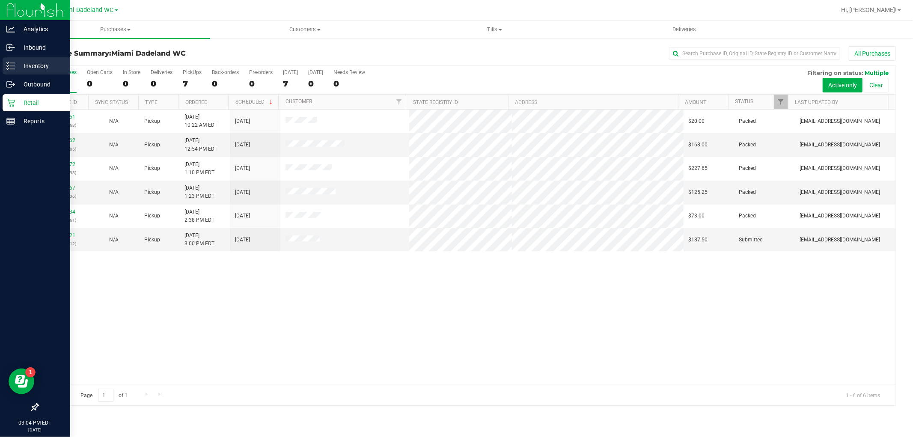
click at [9, 62] on icon at bounding box center [8, 62] width 2 height 1
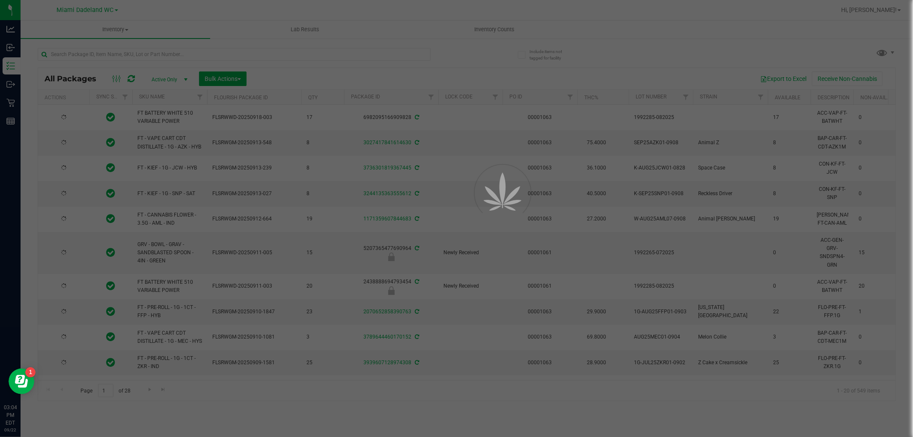
click at [117, 45] on div at bounding box center [456, 218] width 913 height 437
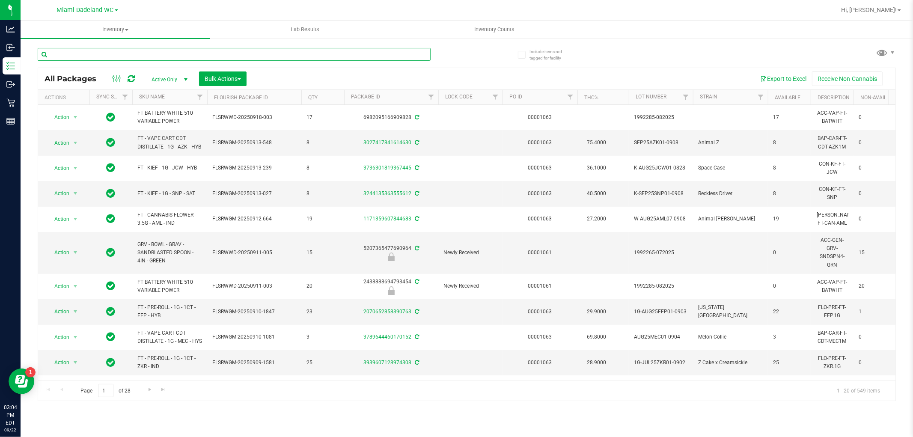
click at [107, 51] on input "text" at bounding box center [234, 54] width 393 height 13
type input "3711354008338739"
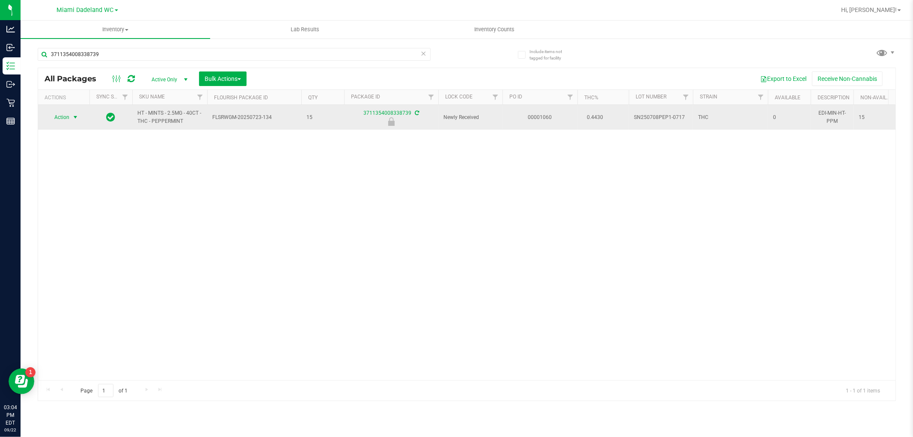
click at [74, 117] on span "select" at bounding box center [75, 117] width 7 height 7
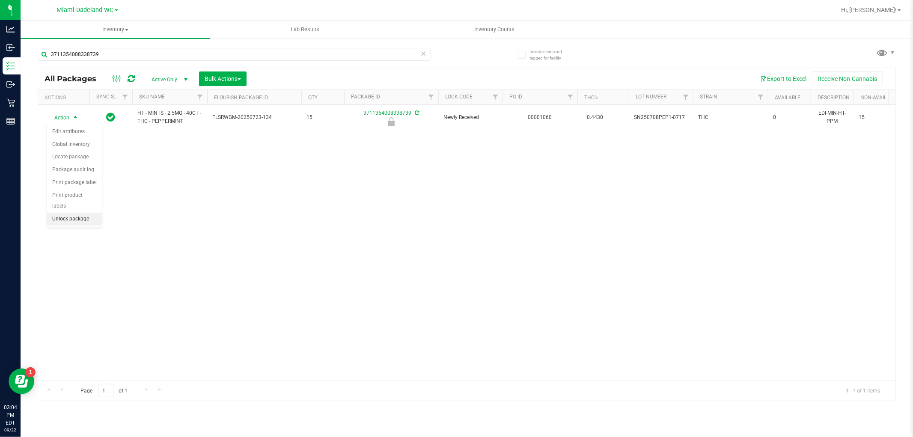
click at [62, 220] on li "Unlock package" at bounding box center [74, 219] width 55 height 13
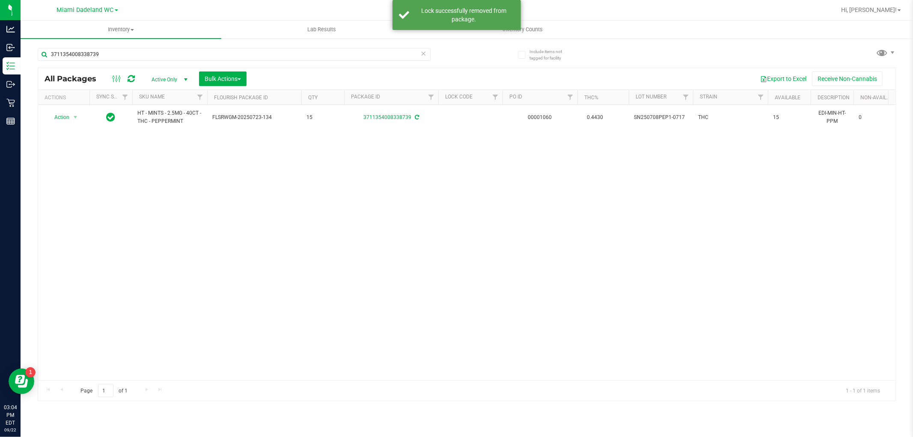
click at [421, 56] on icon at bounding box center [424, 53] width 6 height 10
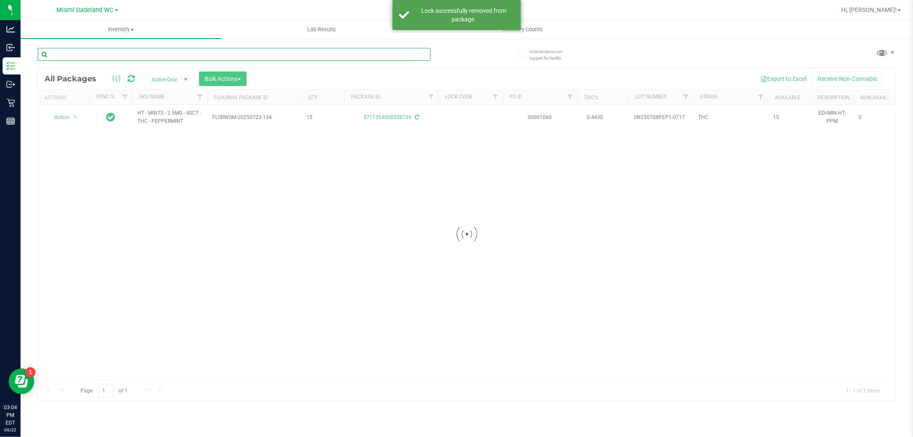
click at [390, 52] on input "text" at bounding box center [234, 54] width 393 height 13
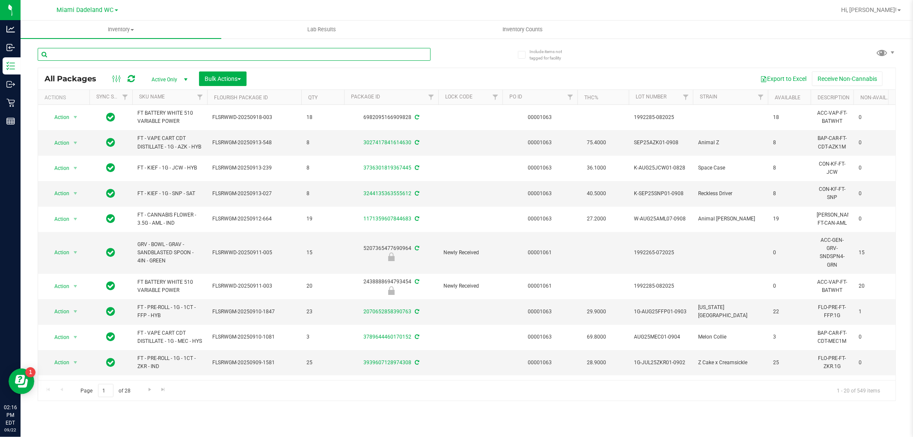
click at [161, 55] on input "text" at bounding box center [234, 54] width 393 height 13
type input "ddf"
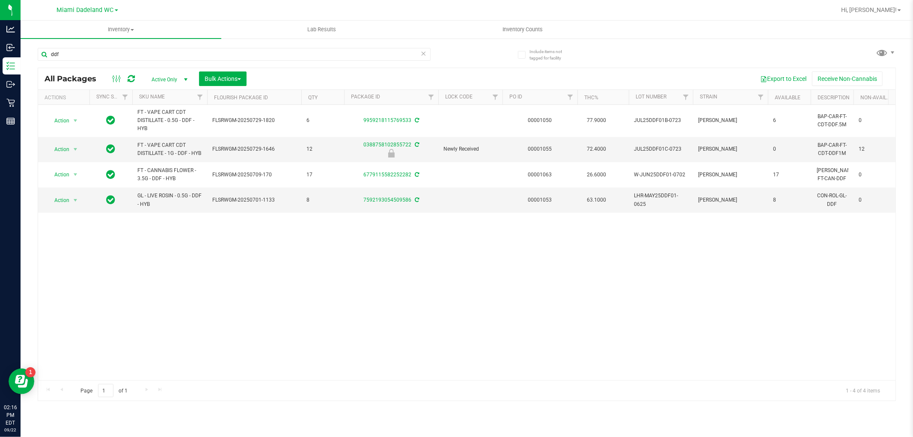
click at [157, 257] on div "Action Action Adjust qty Create package Edit attributes Global inventory Locate…" at bounding box center [466, 242] width 857 height 275
click at [83, 143] on div "Action Action Edit attributes Global inventory Locate package Package audit log…" at bounding box center [63, 149] width 41 height 12
click at [70, 152] on span "select" at bounding box center [75, 149] width 11 height 12
click at [84, 254] on li "Unlock package" at bounding box center [74, 251] width 55 height 13
click at [157, 57] on input "ddf" at bounding box center [234, 54] width 393 height 13
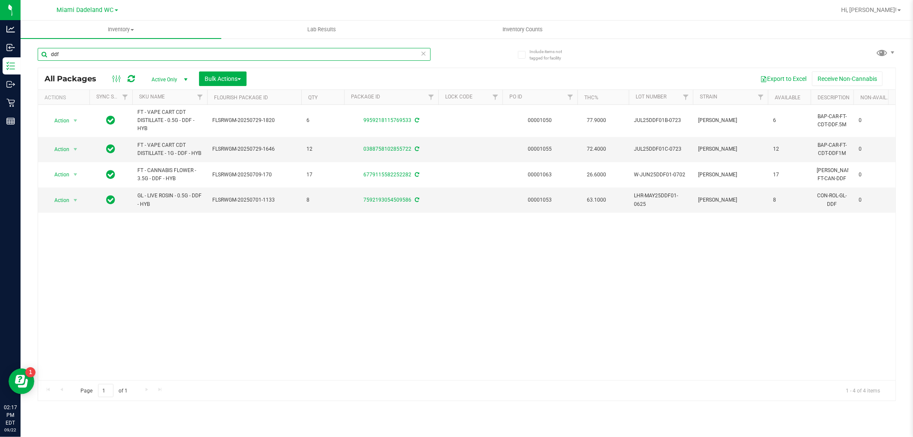
click at [157, 57] on input "ddf" at bounding box center [234, 54] width 393 height 13
type input "nyd"
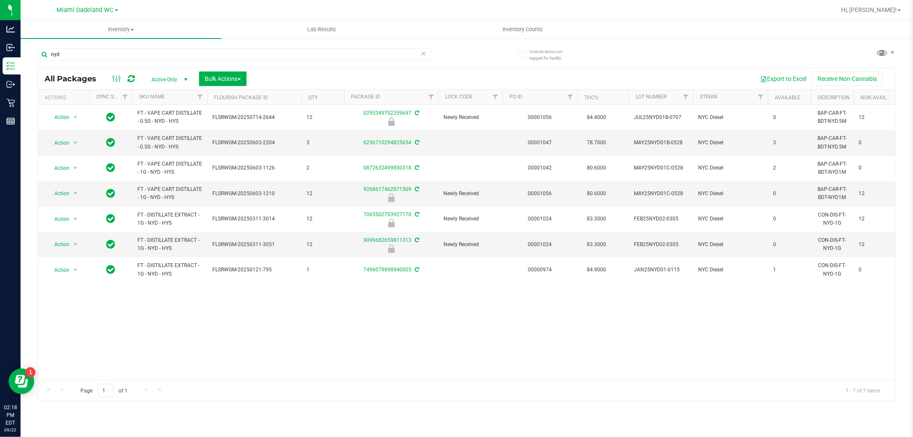
click at [157, 90] on th "SKU Name" at bounding box center [169, 97] width 75 height 15
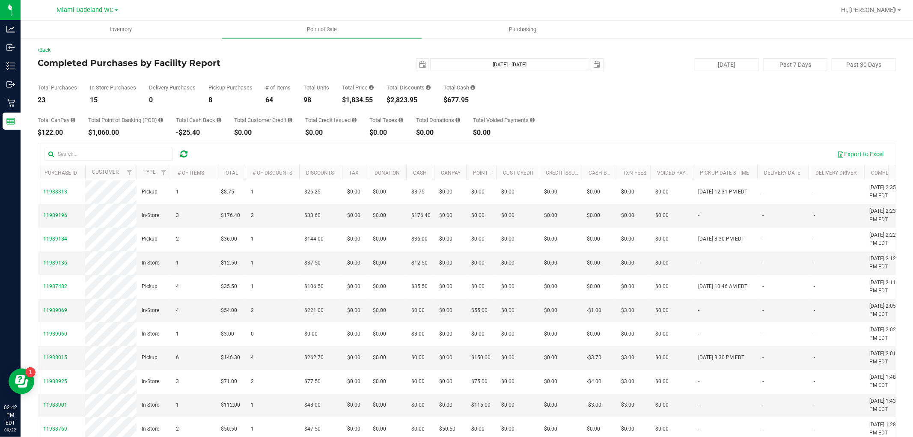
click at [366, 101] on div "$1,834.55" at bounding box center [358, 100] width 32 height 7
copy div "1,834.55"
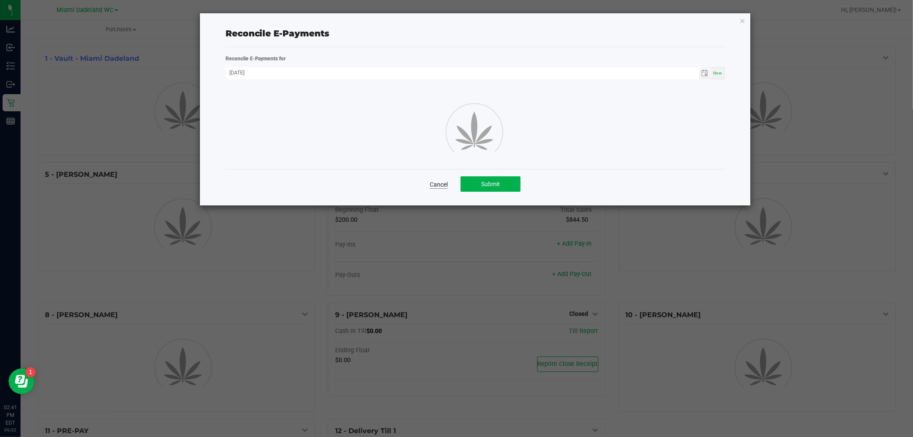
click at [442, 185] on link "Cancel" at bounding box center [439, 184] width 18 height 9
